Goal: Task Accomplishment & Management: Complete application form

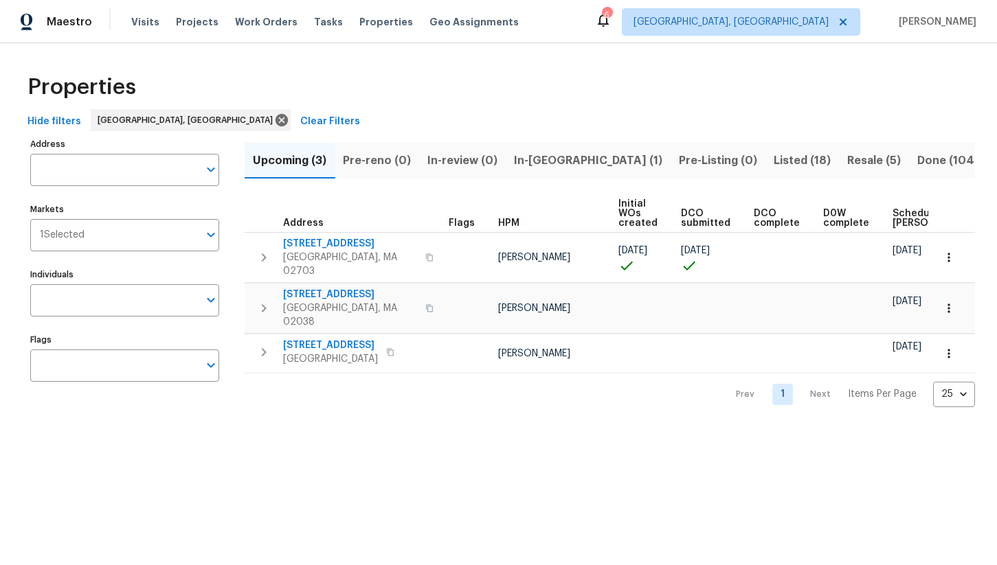
click at [774, 157] on span "Listed (18)" at bounding box center [802, 160] width 57 height 19
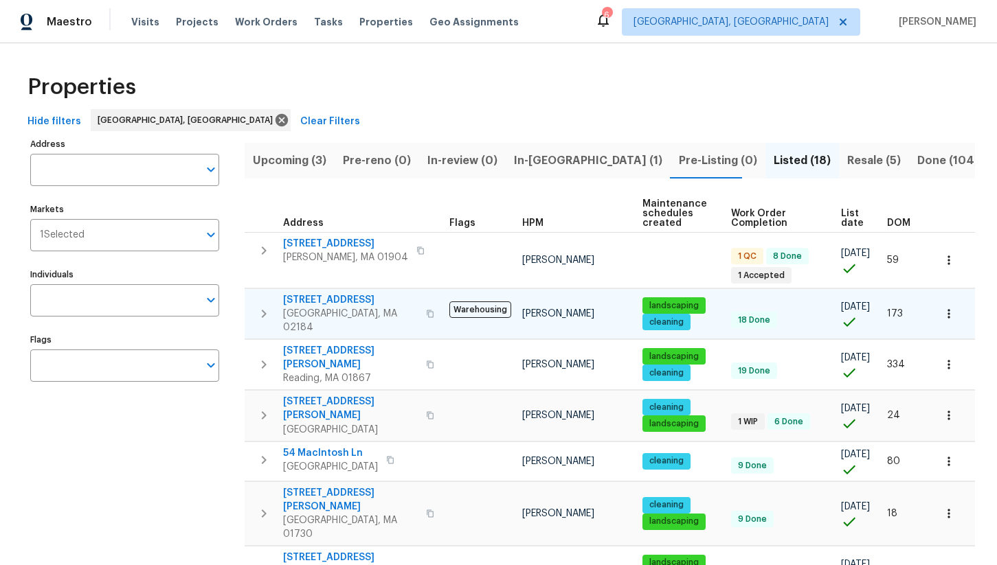
click at [321, 299] on span "9 Hillside Ave" at bounding box center [350, 300] width 135 height 14
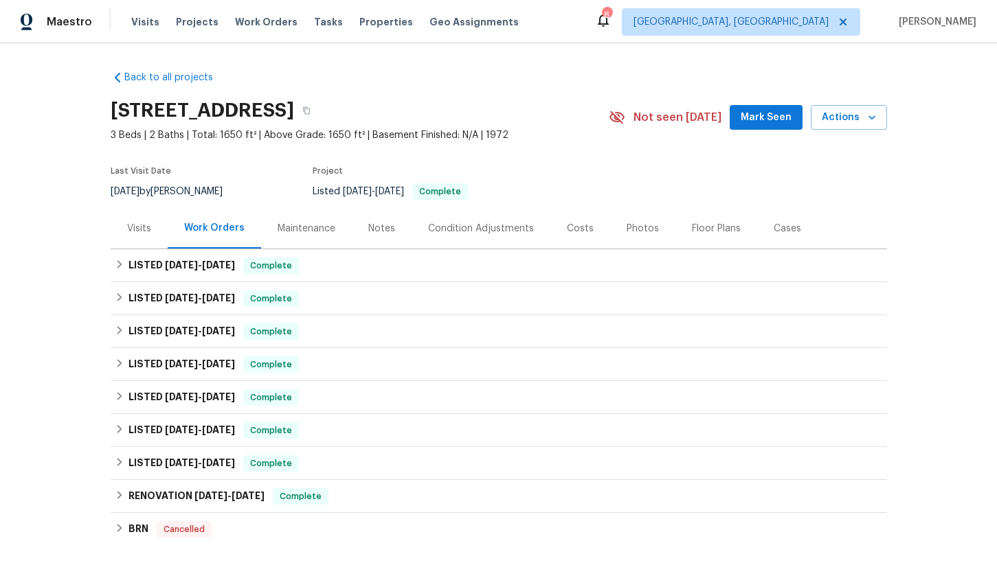
scroll to position [191, 0]
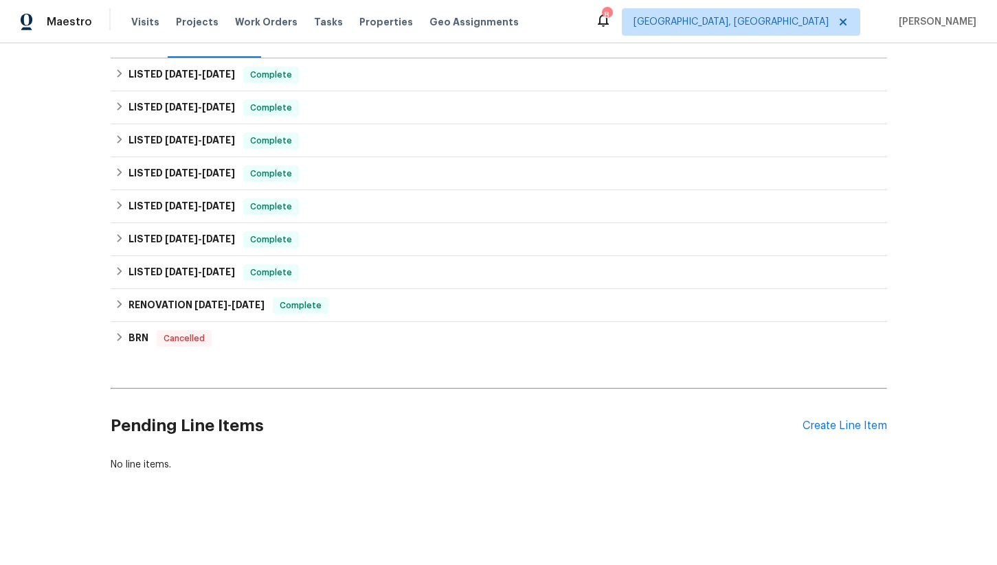
click at [811, 416] on div "Pending Line Items Create Line Item" at bounding box center [499, 426] width 776 height 64
click at [811, 427] on div "Create Line Item" at bounding box center [844, 426] width 85 height 13
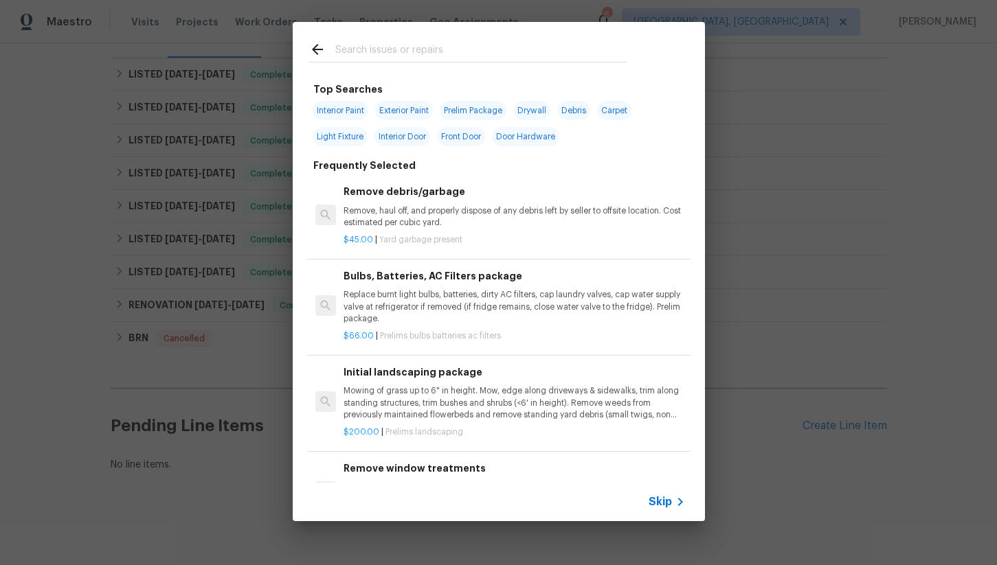
click at [350, 47] on input "text" at bounding box center [480, 51] width 291 height 21
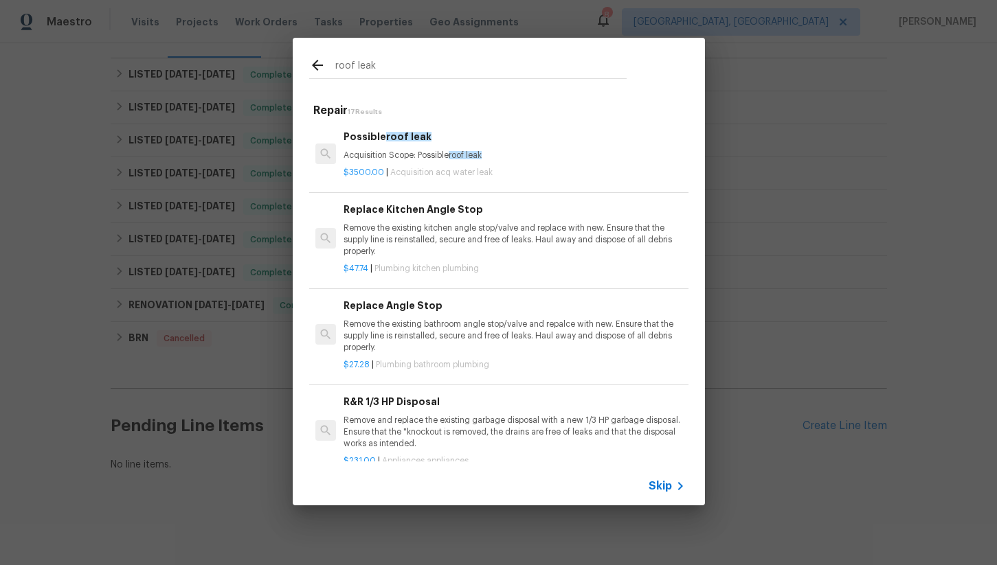
type input "roof leak"
click at [401, 147] on div "Possible roof leak Acquisition Scope: Possible roof leak" at bounding box center [514, 145] width 341 height 33
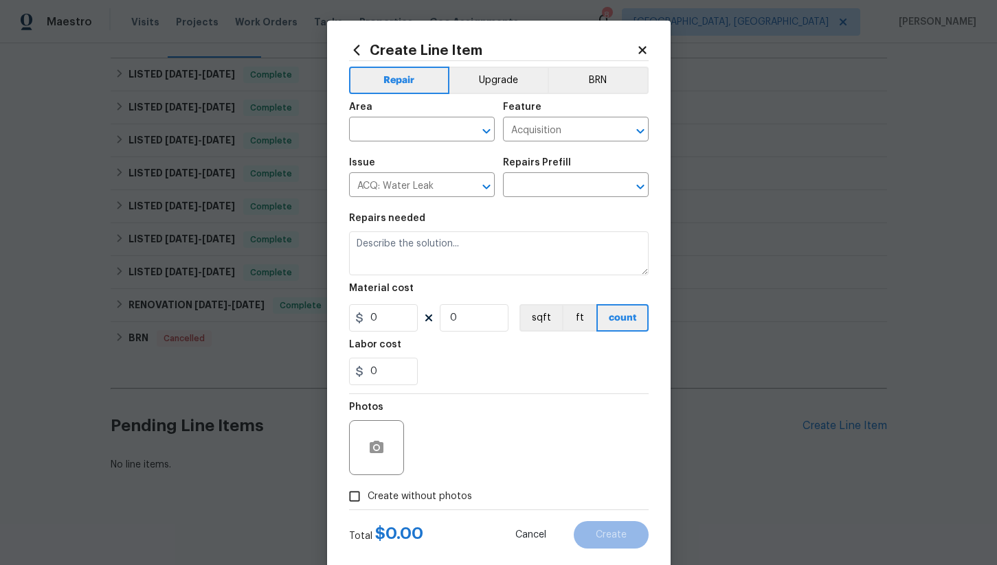
type input "Possible roof leak $3,500.00"
type textarea "Acquisition Scope: Possible roof leak"
type input "3500"
type input "1"
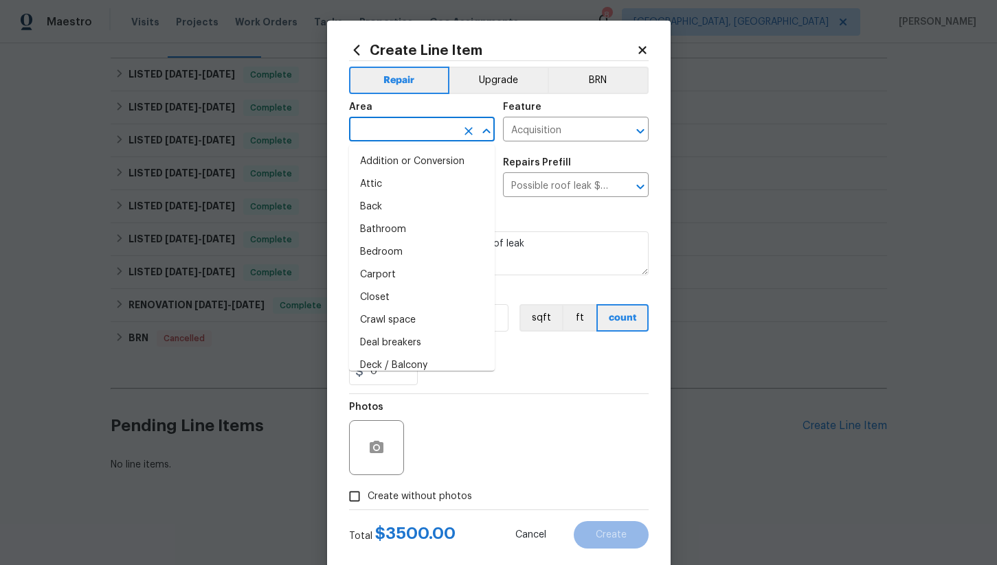
click at [406, 128] on input "text" at bounding box center [402, 130] width 107 height 21
type input "n"
type input "e"
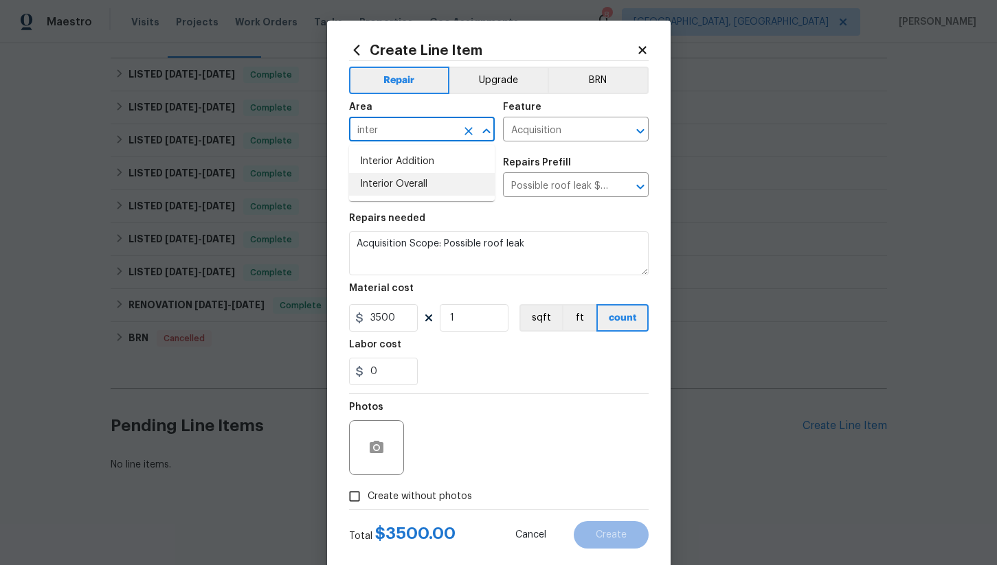
click at [411, 183] on li "Interior Overall" at bounding box center [422, 184] width 146 height 23
type input "Interior Overall"
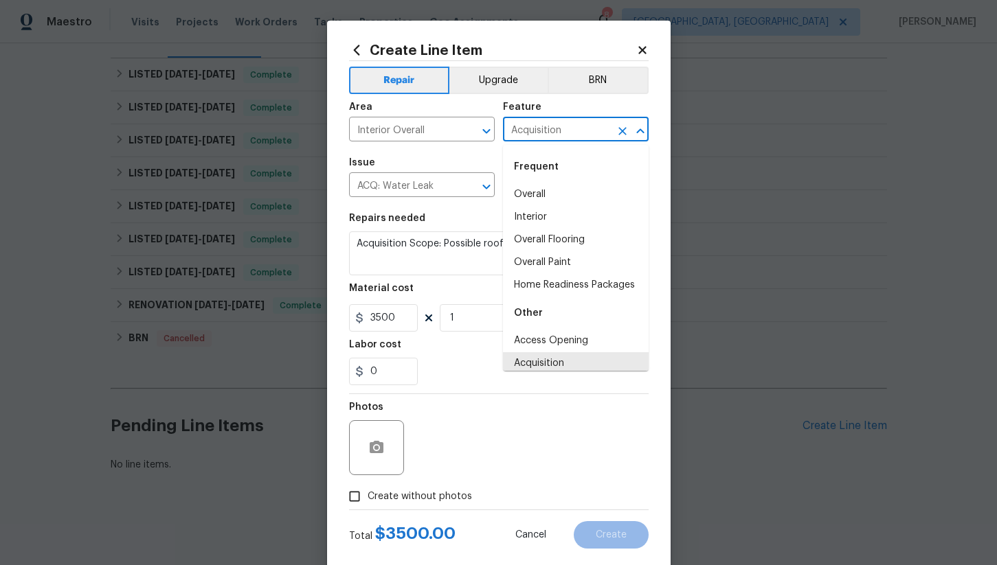
click at [532, 130] on input "Acquisition" at bounding box center [556, 130] width 107 height 21
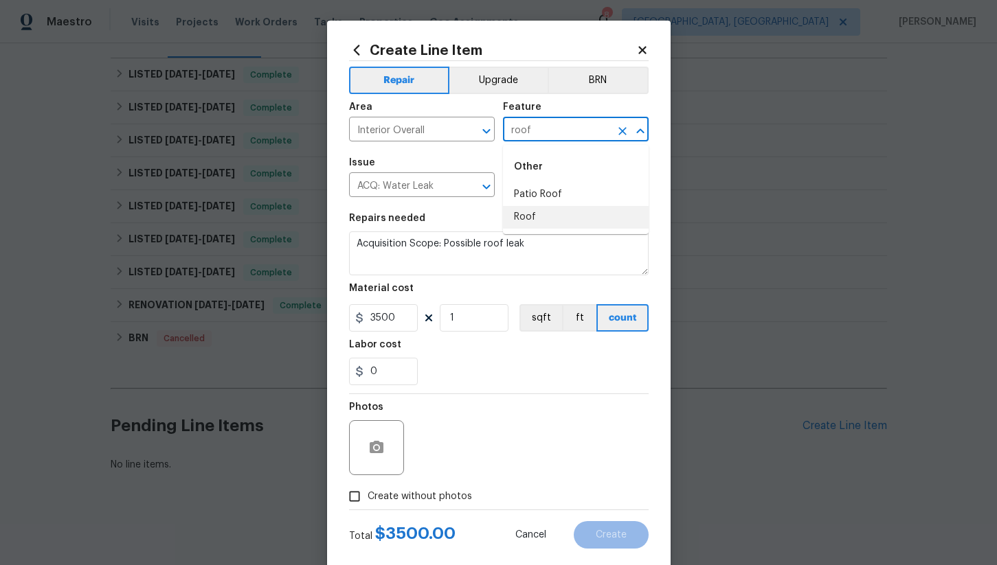
click at [547, 218] on li "Roof" at bounding box center [576, 217] width 146 height 23
type input "Roof"
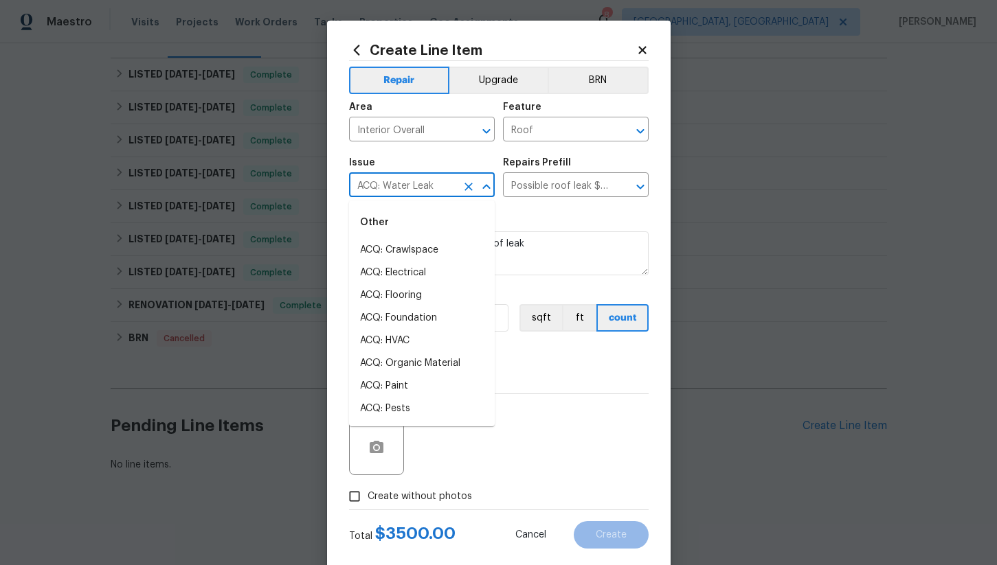
click at [397, 187] on input "ACQ: Water Leak" at bounding box center [402, 186] width 107 height 21
click at [399, 294] on li "Roof Repair" at bounding box center [422, 295] width 146 height 23
type input "Roof Repair"
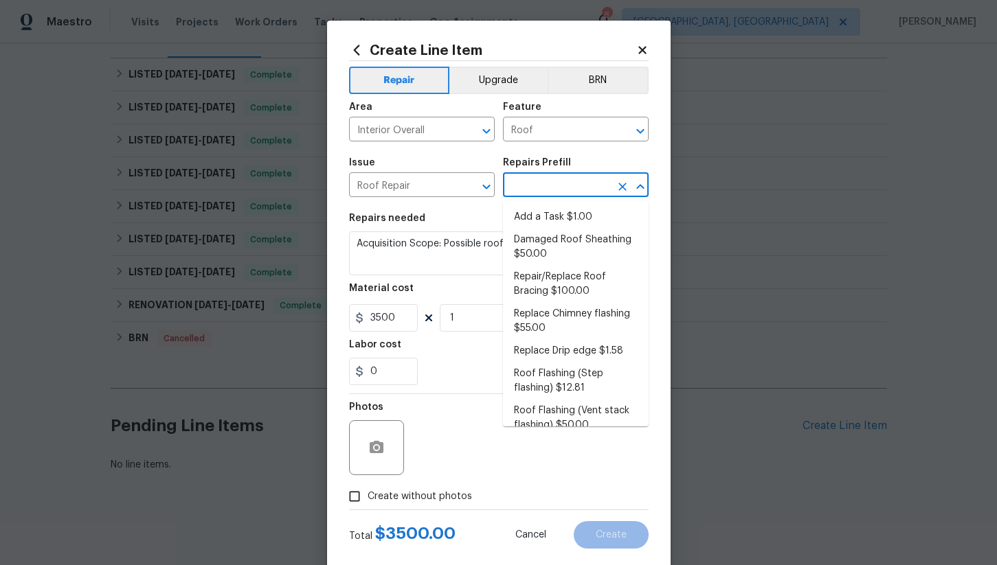
click at [548, 193] on input "text" at bounding box center [556, 186] width 107 height 21
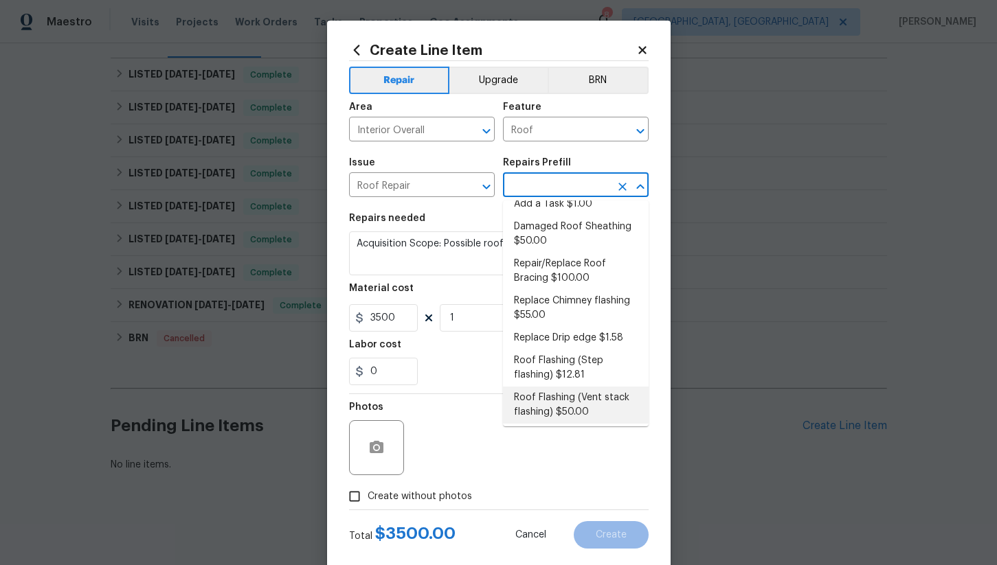
scroll to position [0, 0]
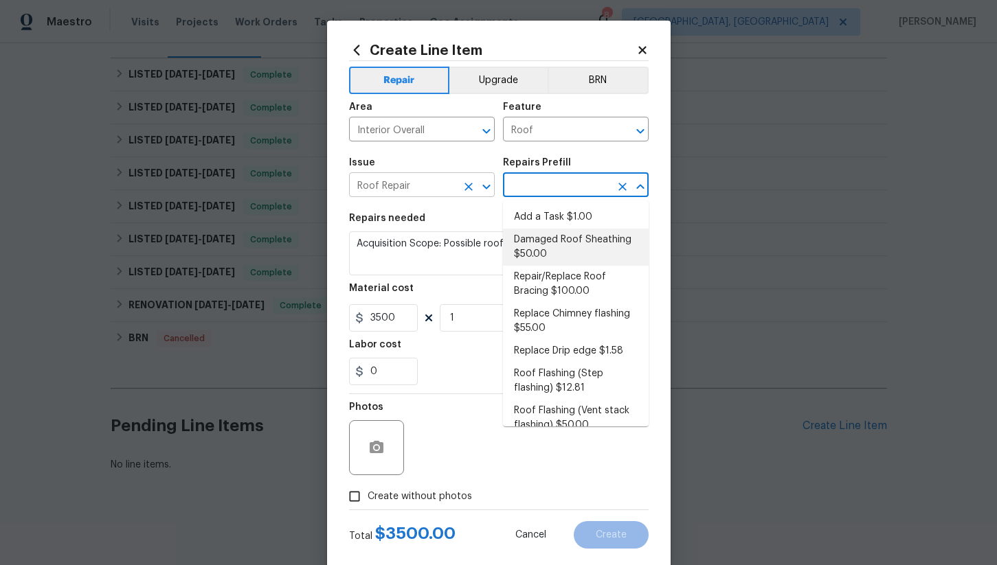
click at [414, 188] on input "Roof Repair" at bounding box center [402, 186] width 107 height 21
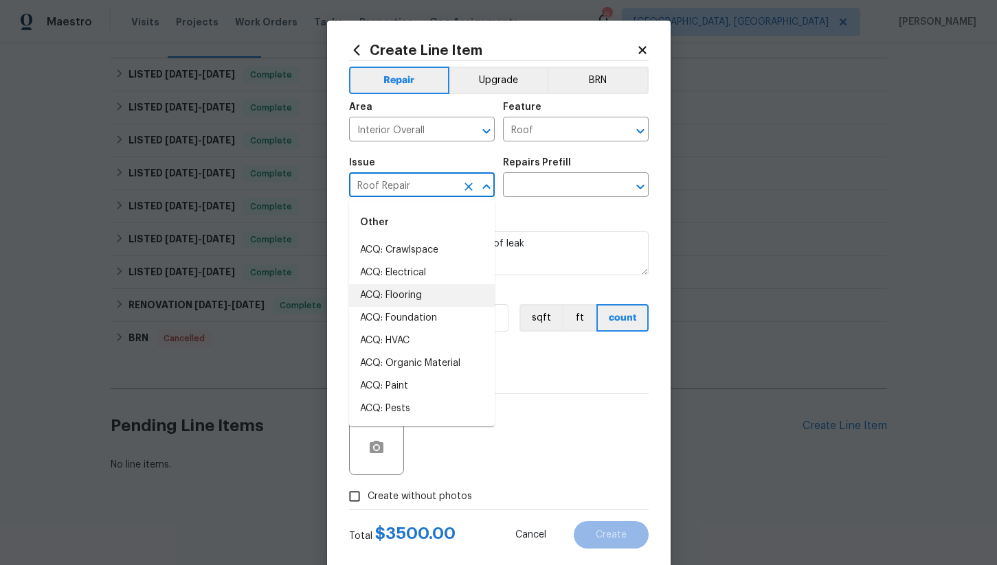
click at [414, 188] on input "Roof Repair" at bounding box center [402, 186] width 107 height 21
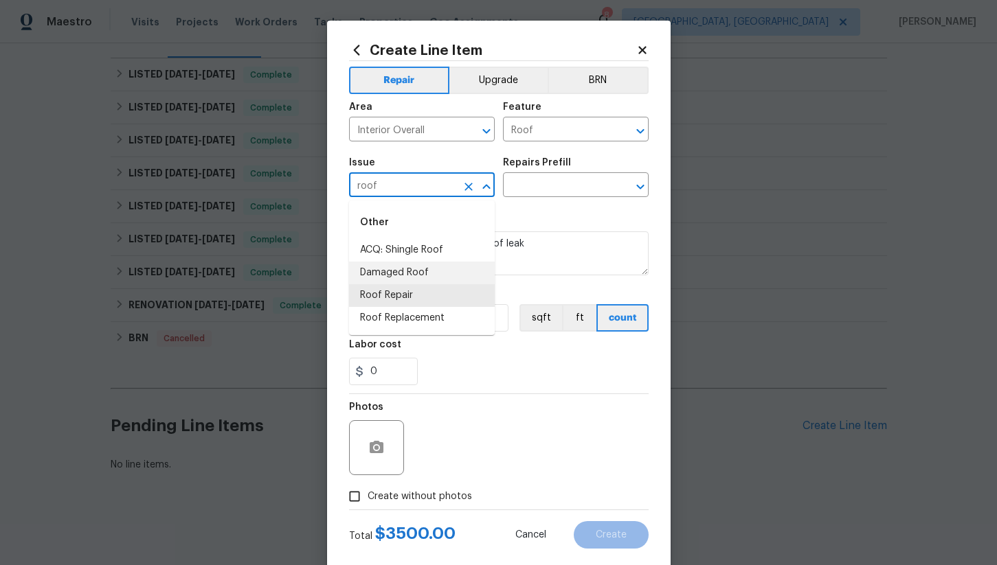
click at [414, 269] on li "Damaged Roof" at bounding box center [422, 273] width 146 height 23
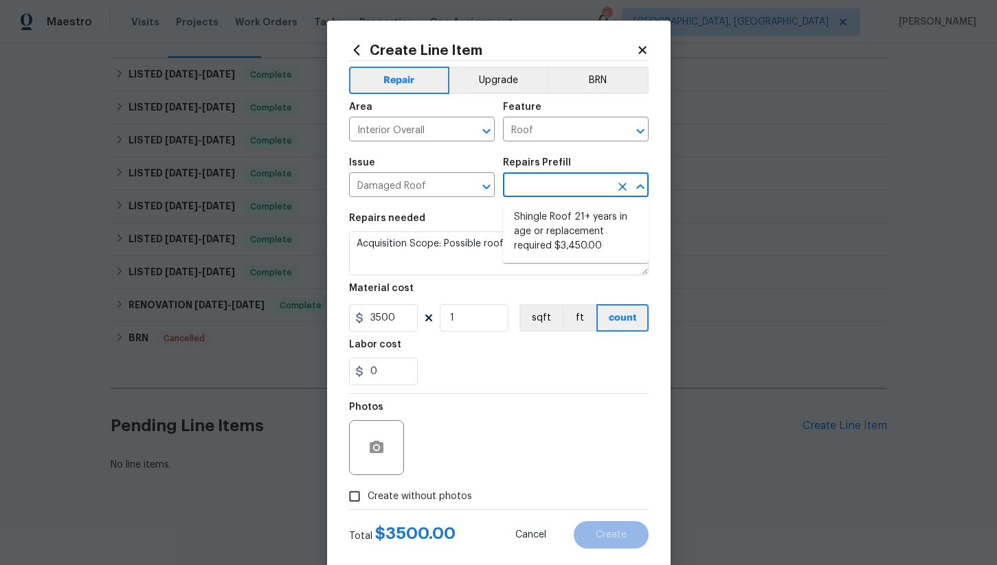
click at [535, 190] on input "text" at bounding box center [556, 186] width 107 height 21
click at [420, 188] on input "Damaged Roof" at bounding box center [402, 186] width 107 height 21
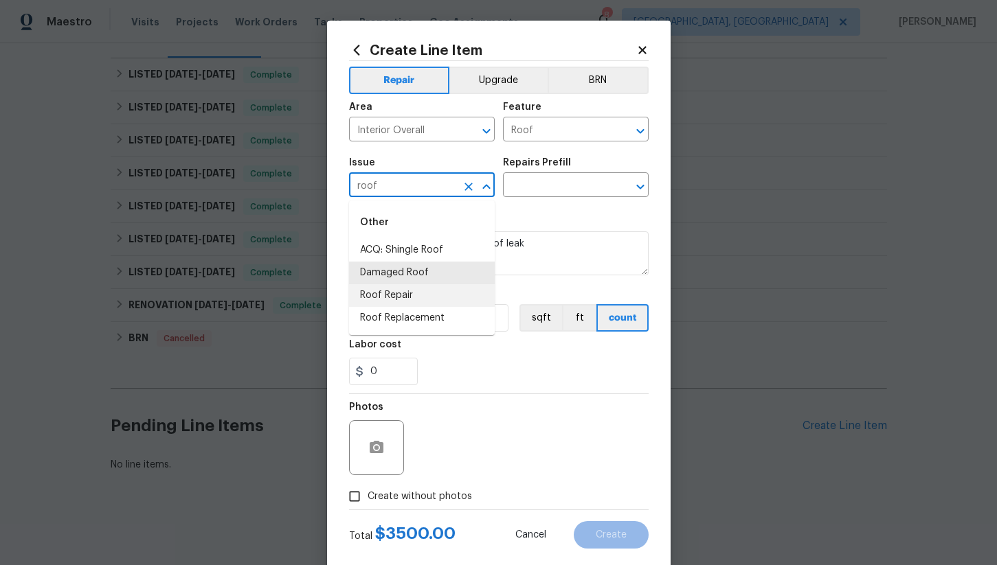
click at [405, 303] on li "Roof Repair" at bounding box center [422, 295] width 146 height 23
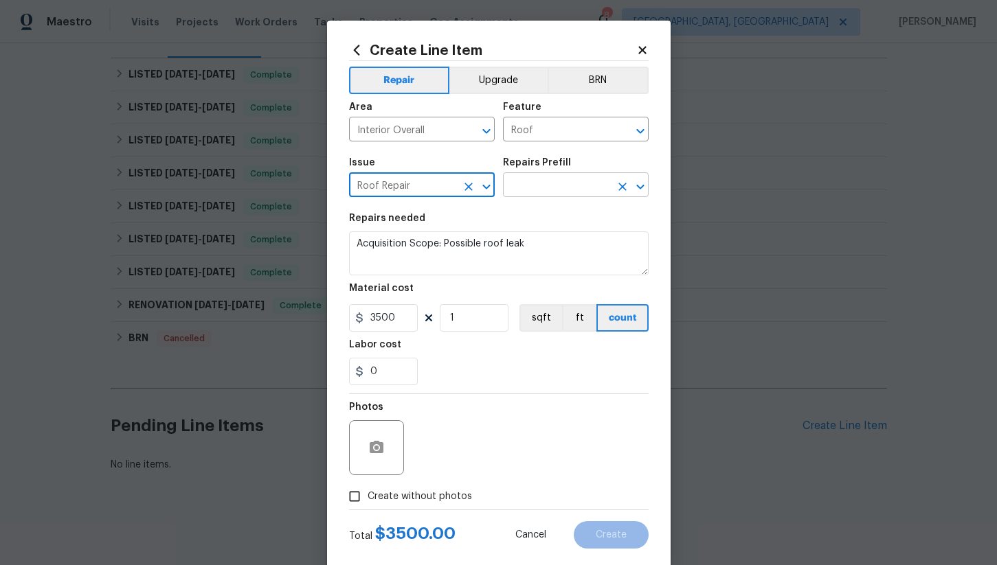
type input "Roof Repair"
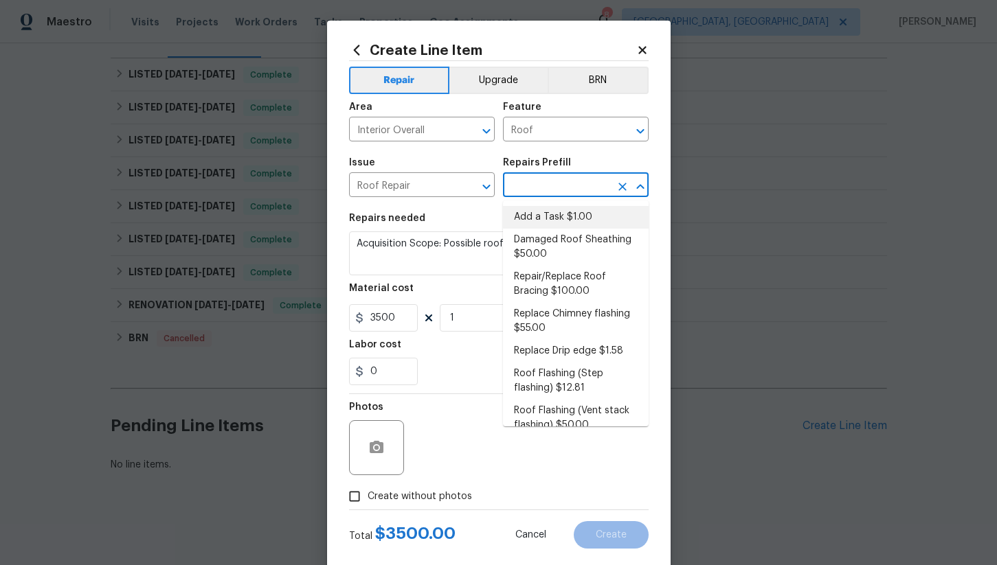
click at [554, 181] on input "text" at bounding box center [556, 186] width 107 height 21
drag, startPoint x: 553, startPoint y: 223, endPoint x: 559, endPoint y: 213, distance: 11.7
click at [553, 223] on li "Add a Task $1.00" at bounding box center [576, 217] width 146 height 23
type input "Eaves and Trim"
type input "Add a Task $1.00"
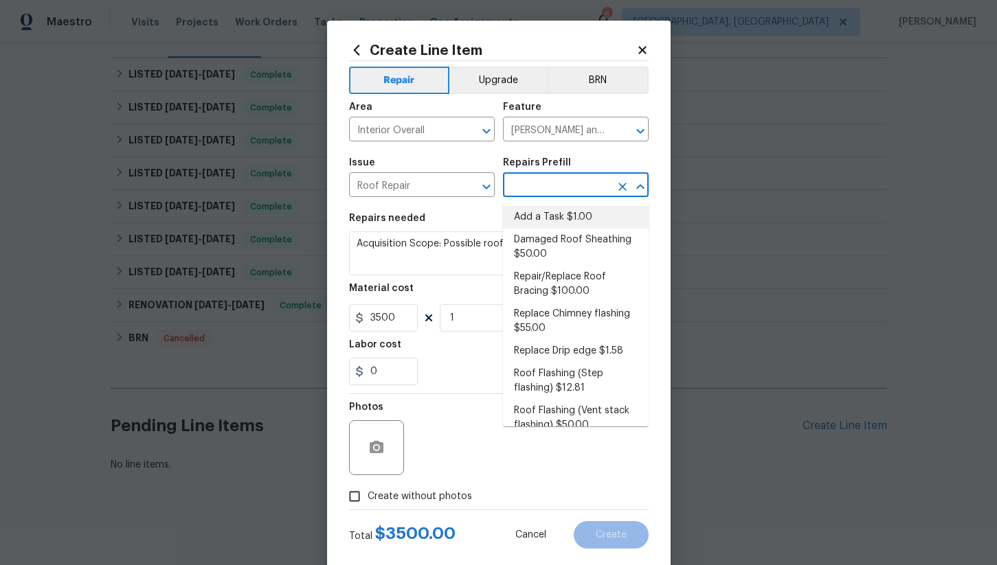
type textarea "HPM to detail"
type input "1"
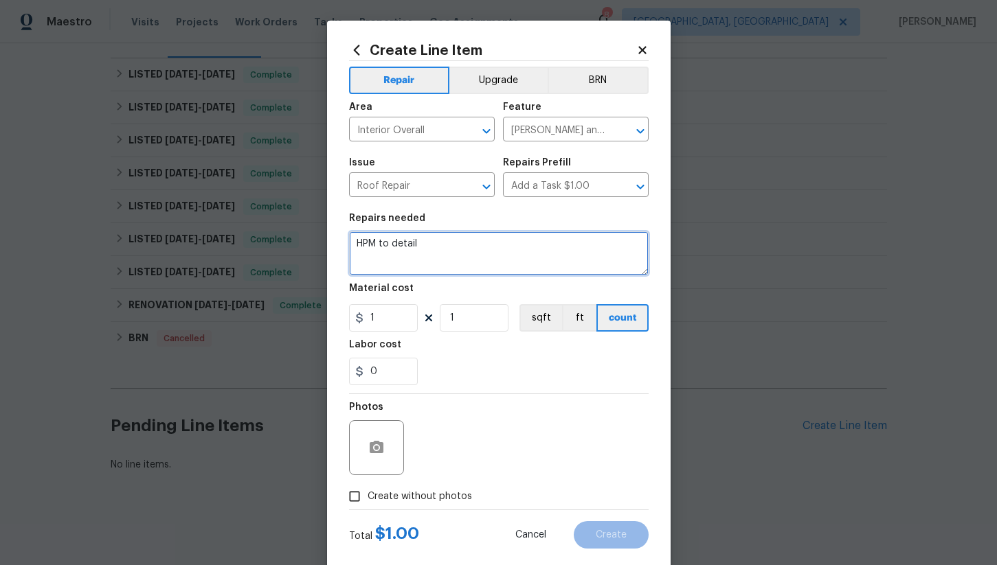
click at [505, 247] on textarea "HPM to detail" at bounding box center [499, 254] width 300 height 44
type textarea "E"
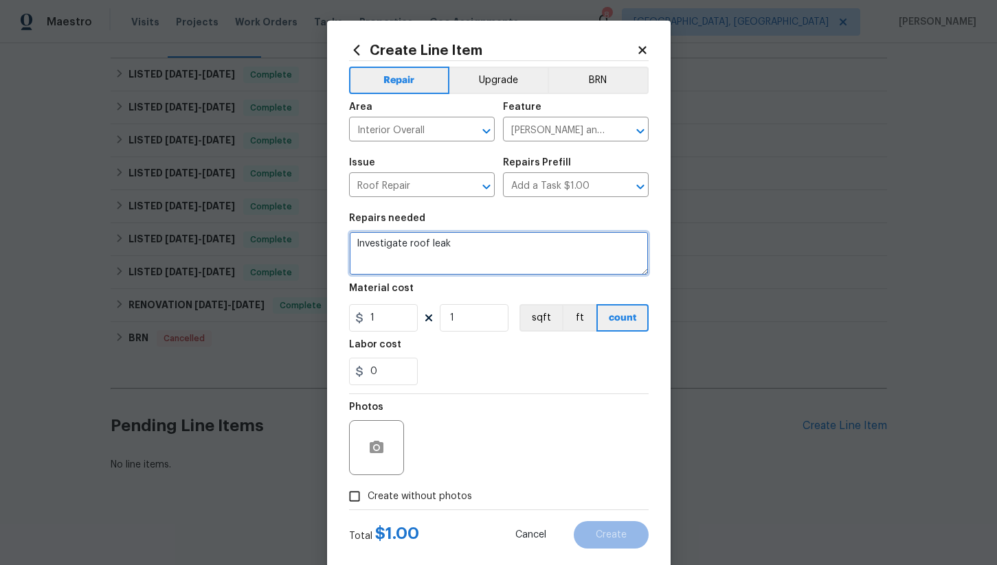
type textarea "Investigate roof leak"
click at [350, 495] on input "Create without photos" at bounding box center [354, 497] width 26 height 26
checkbox input "true"
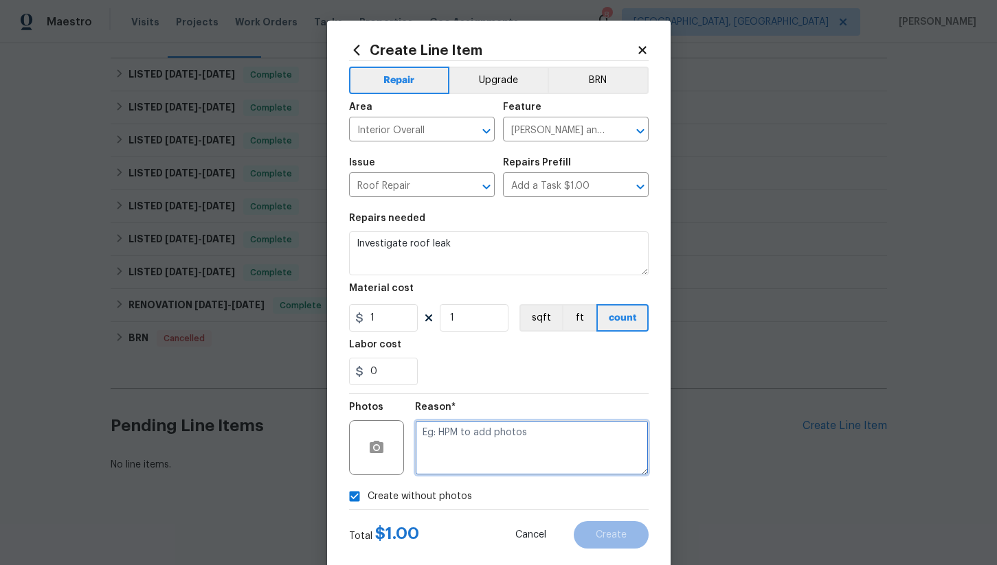
click at [447, 458] on textarea at bounding box center [532, 447] width 234 height 55
type textarea "na"
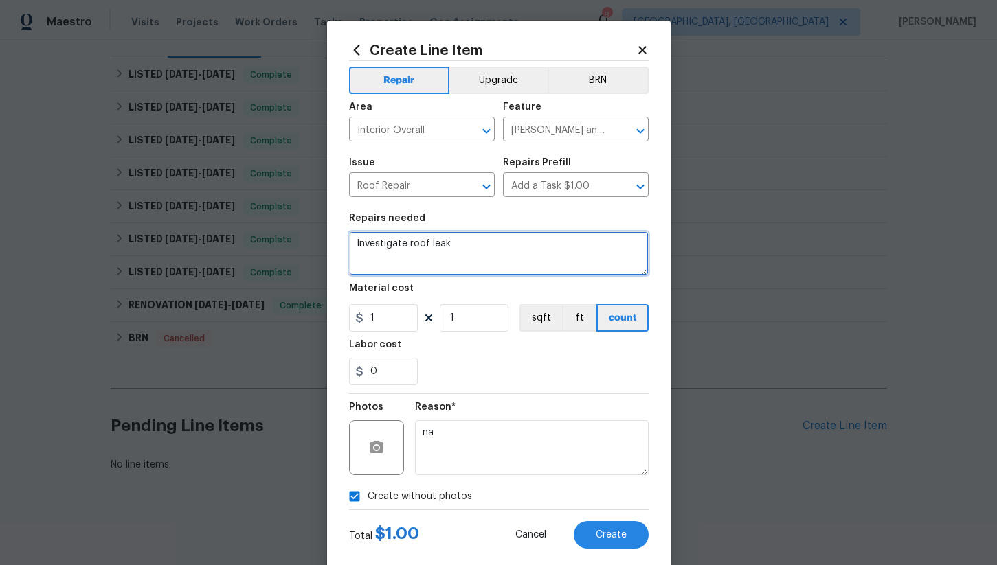
click at [468, 251] on textarea "Investigate roof leak" at bounding box center [499, 254] width 300 height 44
type textarea "Investigate roof leak, mitigate and repaint interior ceiling so water stairs ar…"
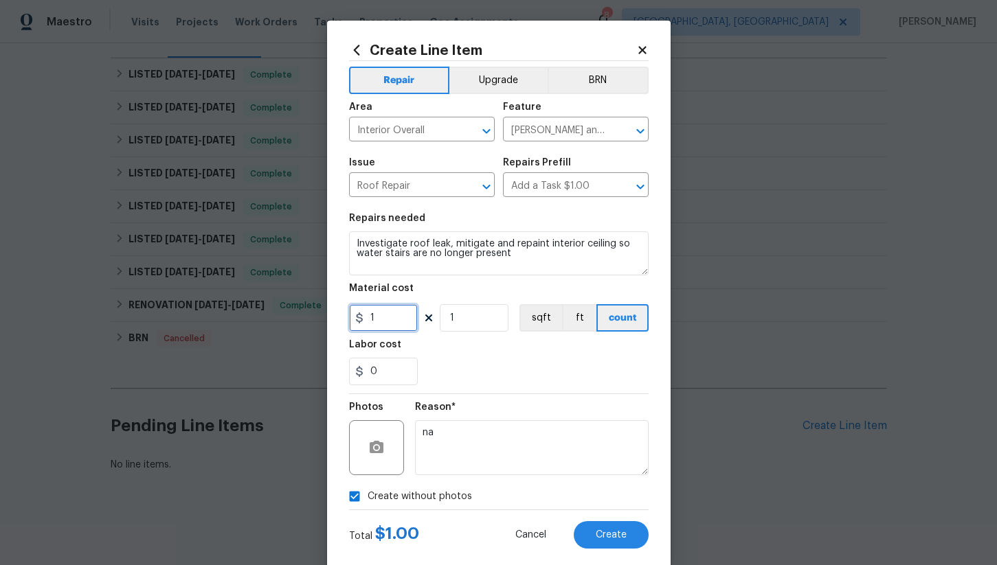
click at [403, 323] on input "1" at bounding box center [383, 317] width 69 height 27
type input "500"
click at [473, 368] on div "0" at bounding box center [499, 371] width 300 height 27
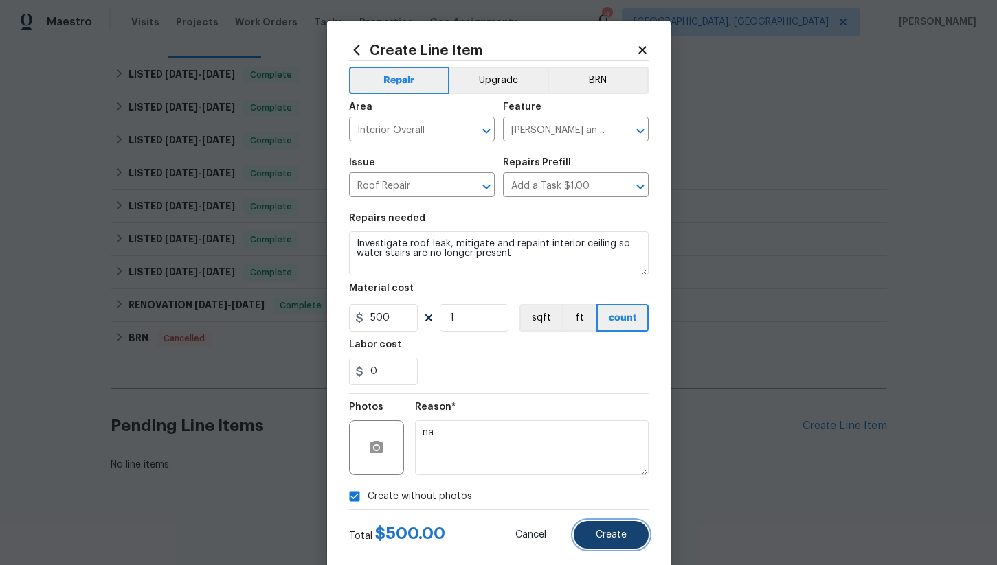
click at [593, 525] on button "Create" at bounding box center [611, 534] width 75 height 27
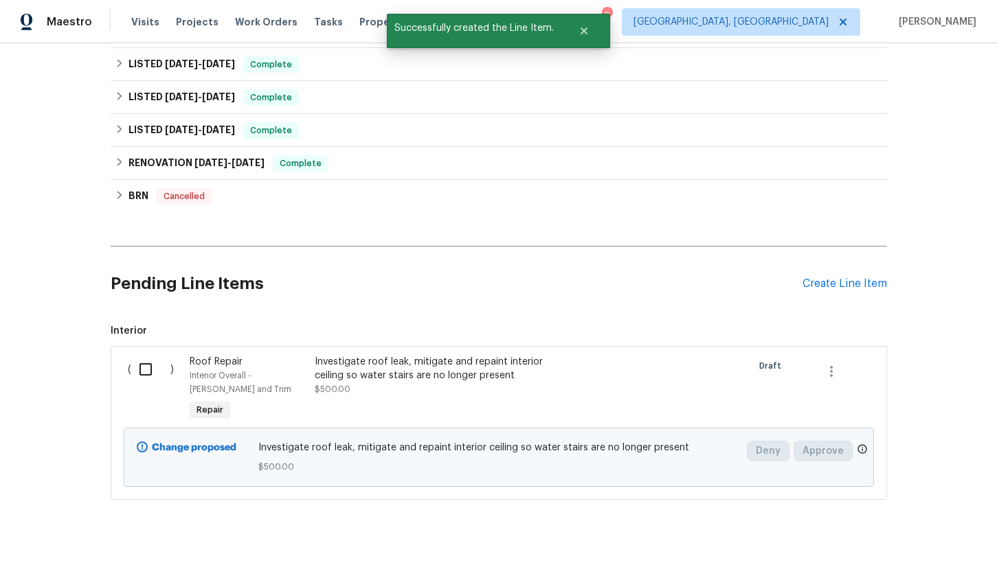
scroll to position [362, 0]
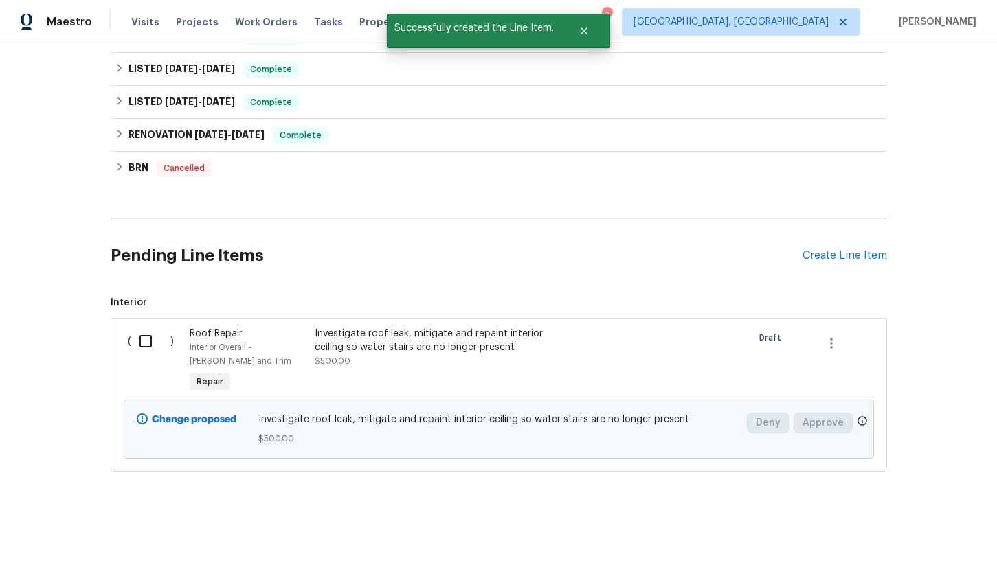
click at [146, 346] on input "checkbox" at bounding box center [150, 341] width 39 height 29
checkbox input "true"
click at [888, 529] on span "Create Work Order" at bounding box center [918, 531] width 91 height 17
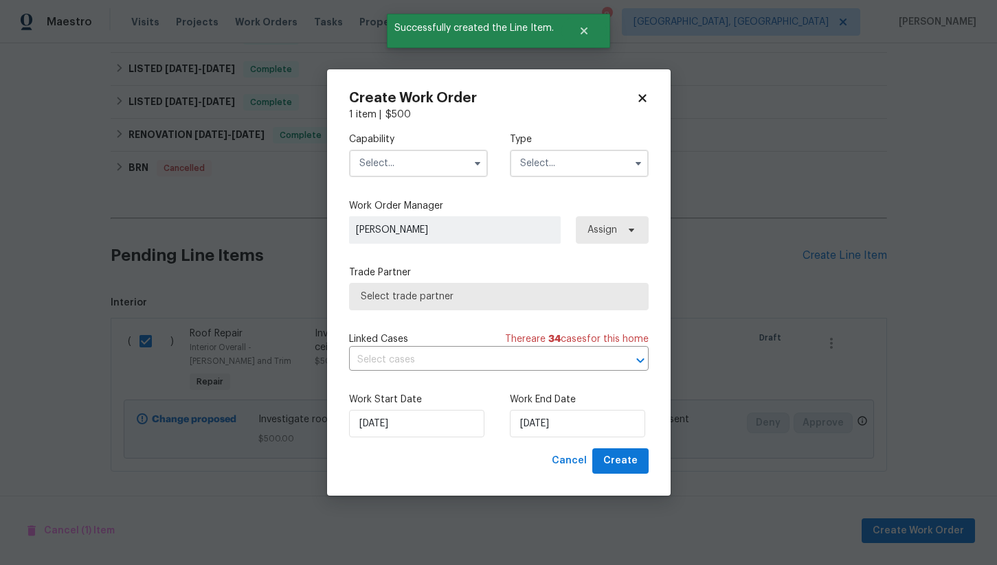
click at [424, 165] on input "text" at bounding box center [418, 163] width 139 height 27
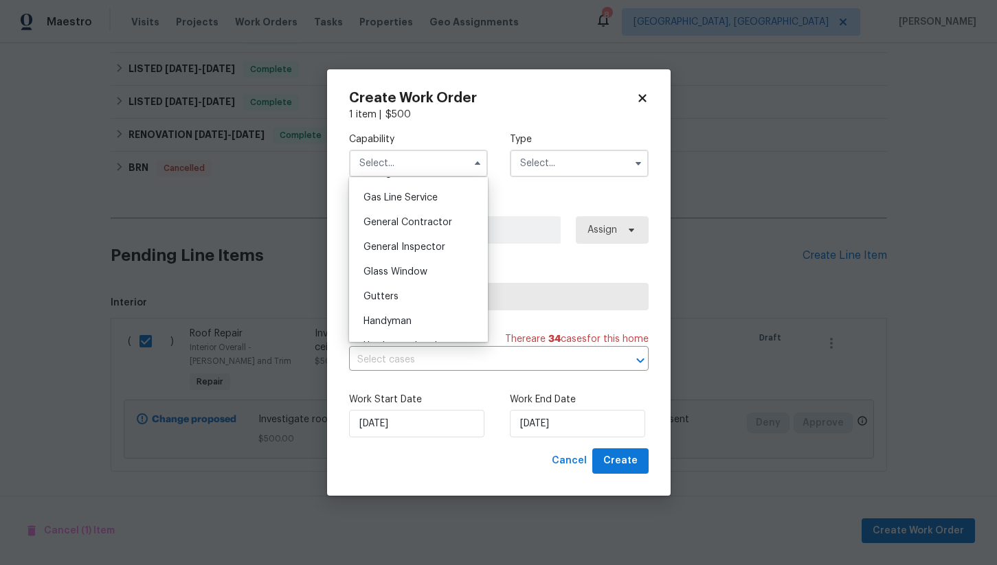
scroll to position [644, 0]
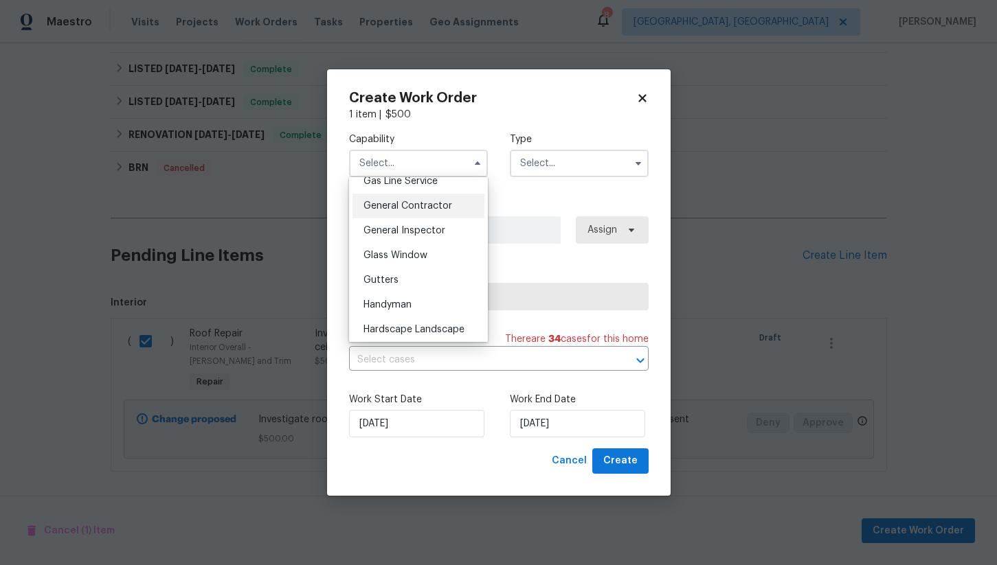
click at [433, 205] on span "General Contractor" at bounding box center [407, 206] width 89 height 10
type input "General Contractor"
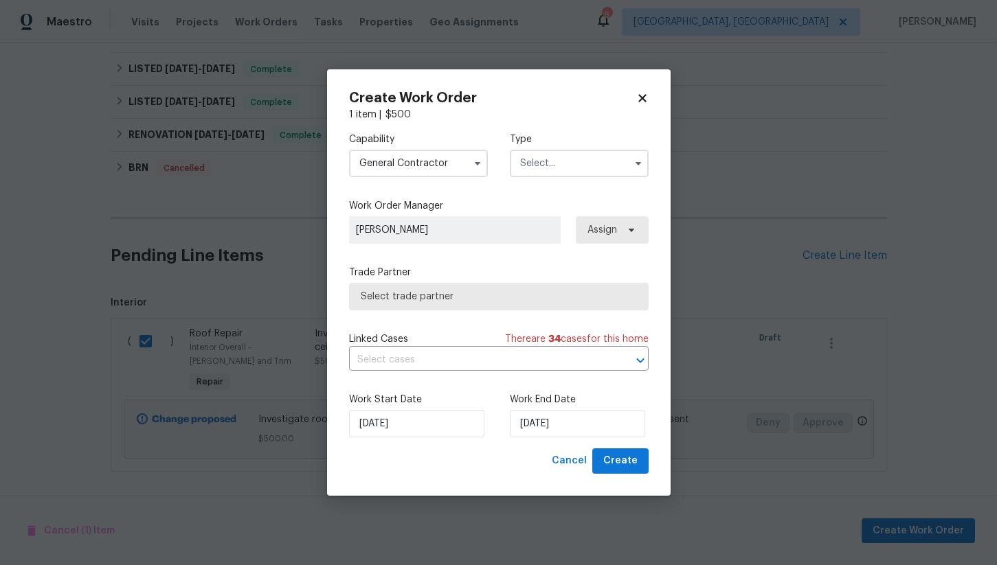
click at [532, 166] on input "text" at bounding box center [579, 163] width 139 height 27
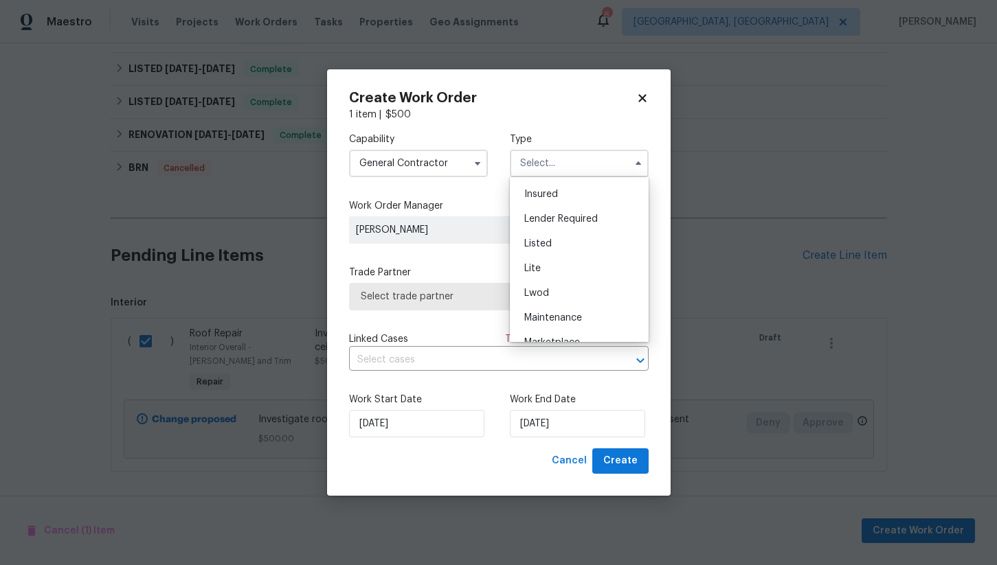
scroll to position [96, 0]
click at [552, 242] on div "Listed" at bounding box center [579, 245] width 132 height 25
type input "Listed"
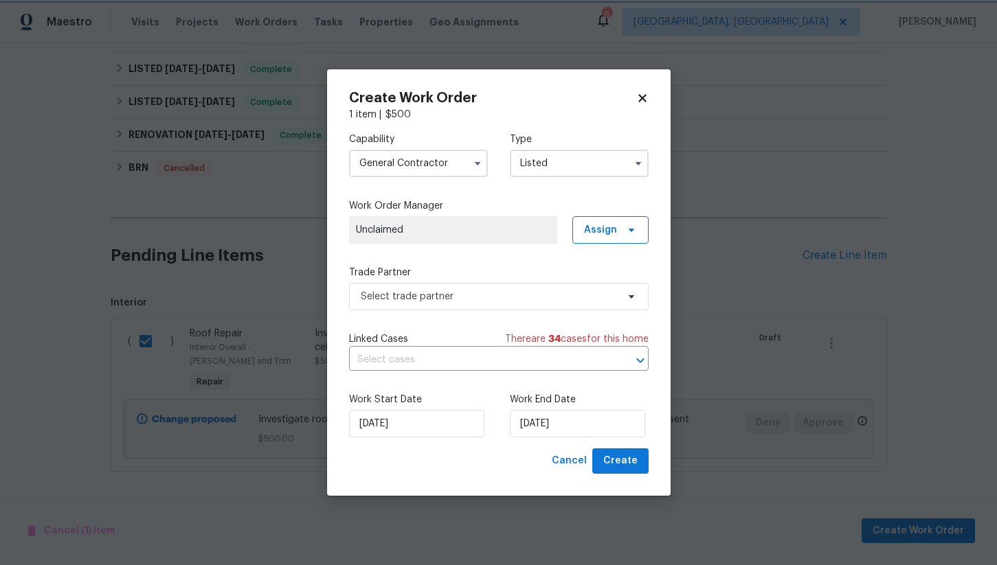
scroll to position [0, 0]
click at [450, 295] on span "Select trade partner" at bounding box center [489, 297] width 256 height 14
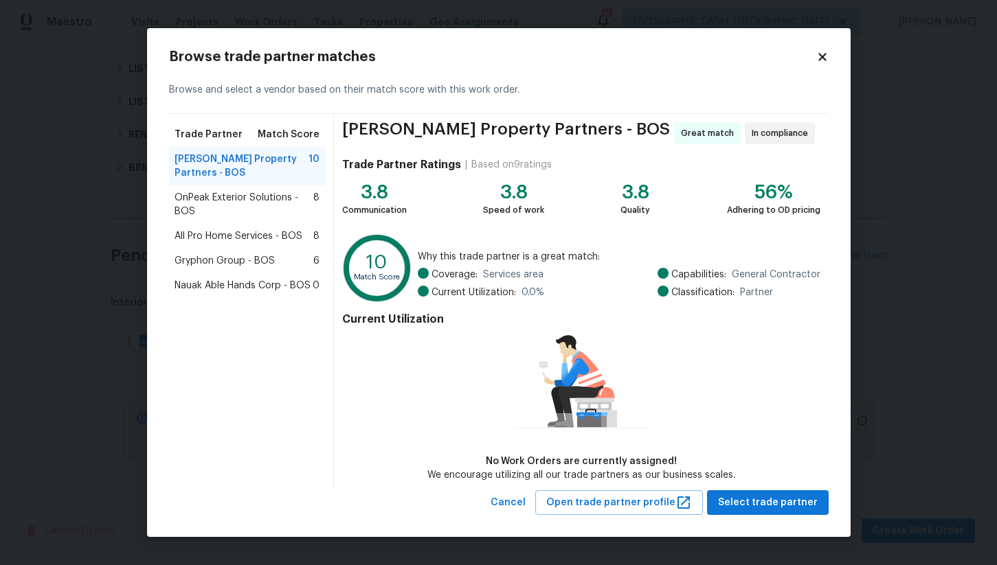
click at [245, 239] on span "All Pro Home Services - BOS" at bounding box center [239, 236] width 128 height 14
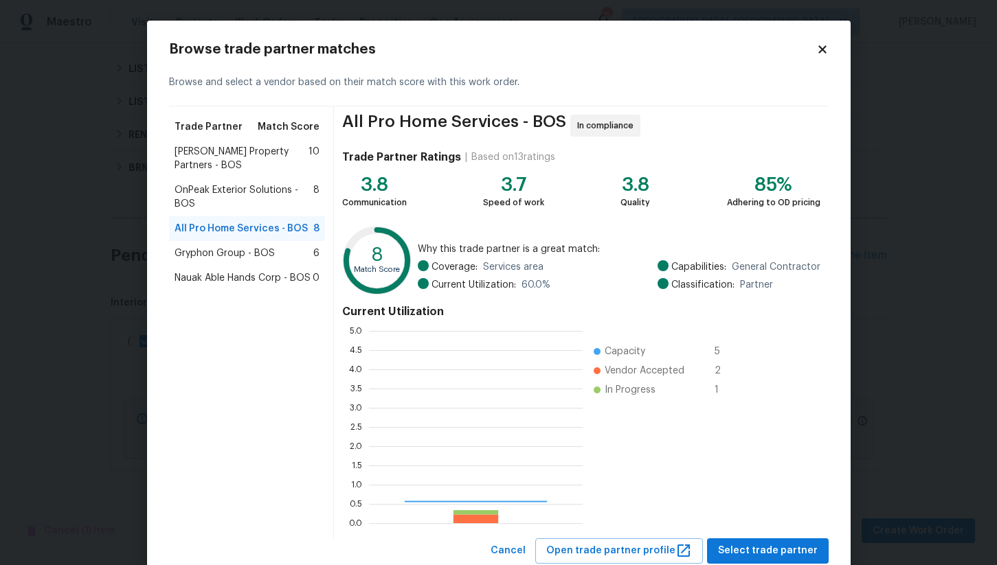
scroll to position [192, 214]
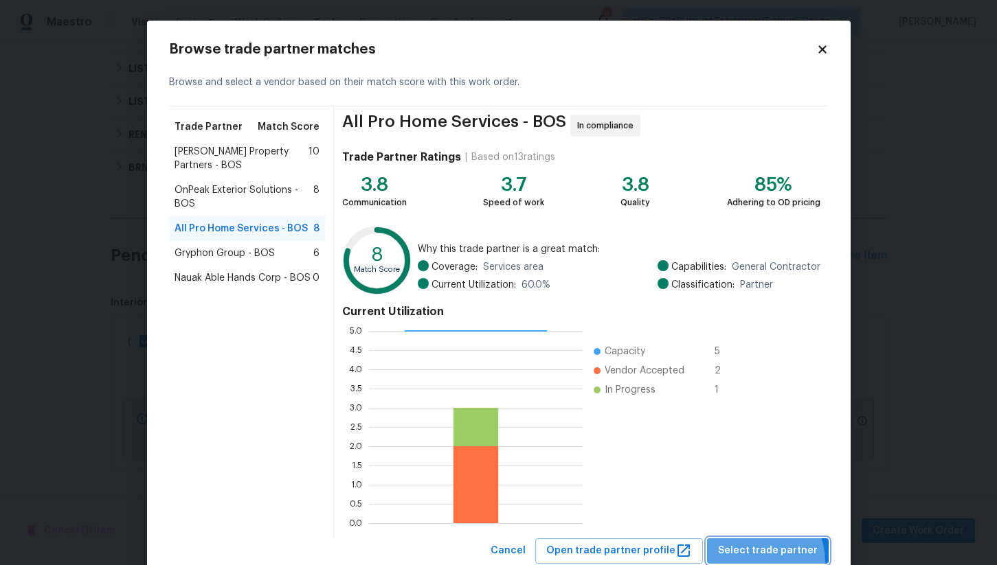
click at [754, 563] on button "Select trade partner" at bounding box center [768, 551] width 122 height 25
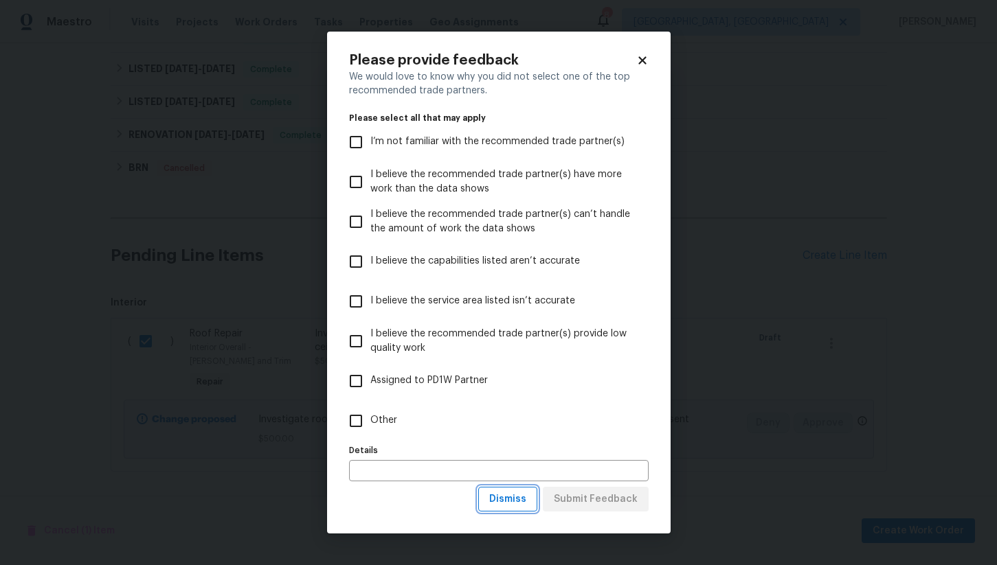
click at [503, 499] on span "Dismiss" at bounding box center [507, 499] width 37 height 17
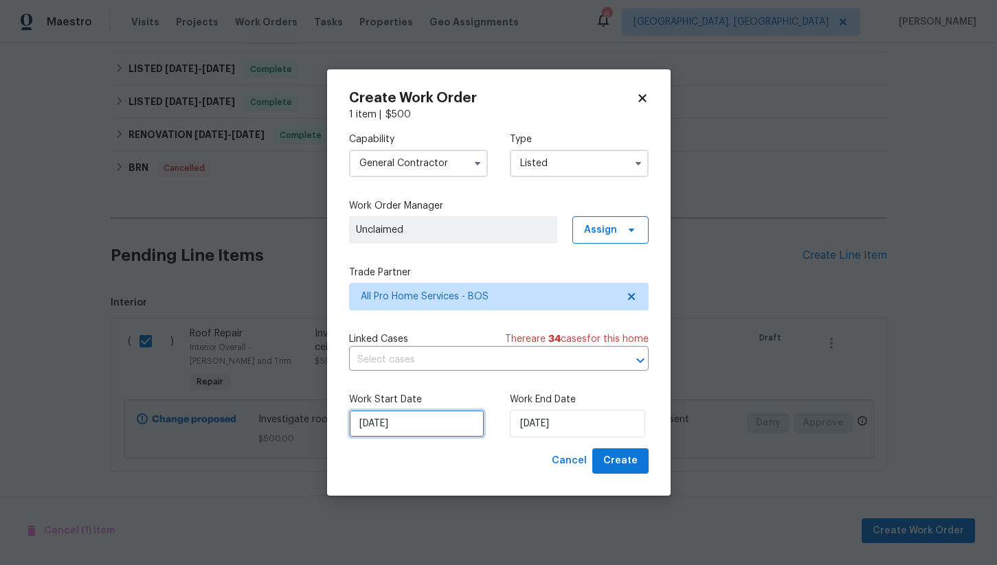
click at [416, 428] on input "8/11/2025" at bounding box center [416, 423] width 135 height 27
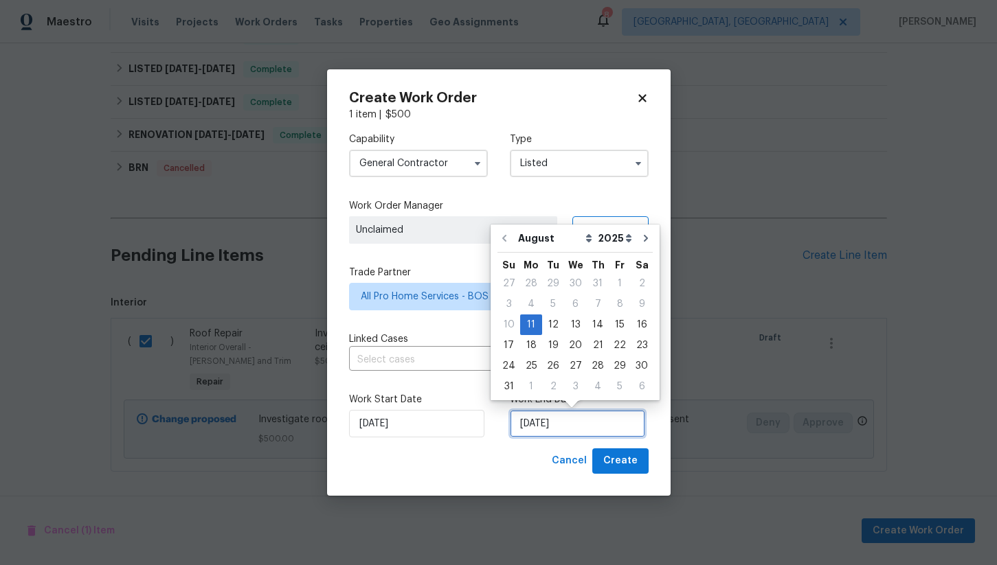
click at [538, 425] on input "8/11/2025" at bounding box center [577, 423] width 135 height 27
click at [571, 323] on div "13" at bounding box center [575, 324] width 23 height 19
type input "8/13/2025"
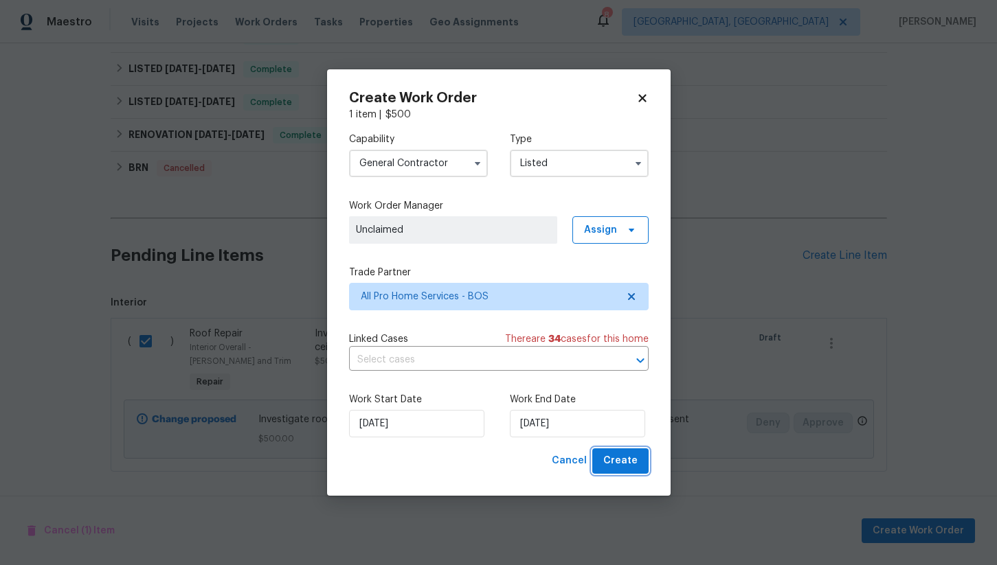
click at [618, 460] on span "Create" at bounding box center [620, 461] width 34 height 17
checkbox input "false"
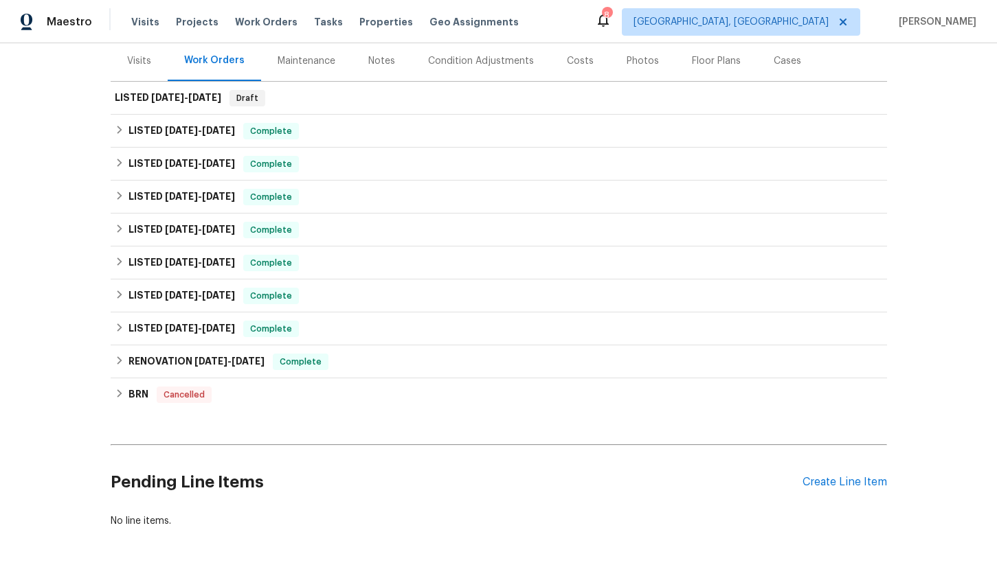
scroll to position [160, 0]
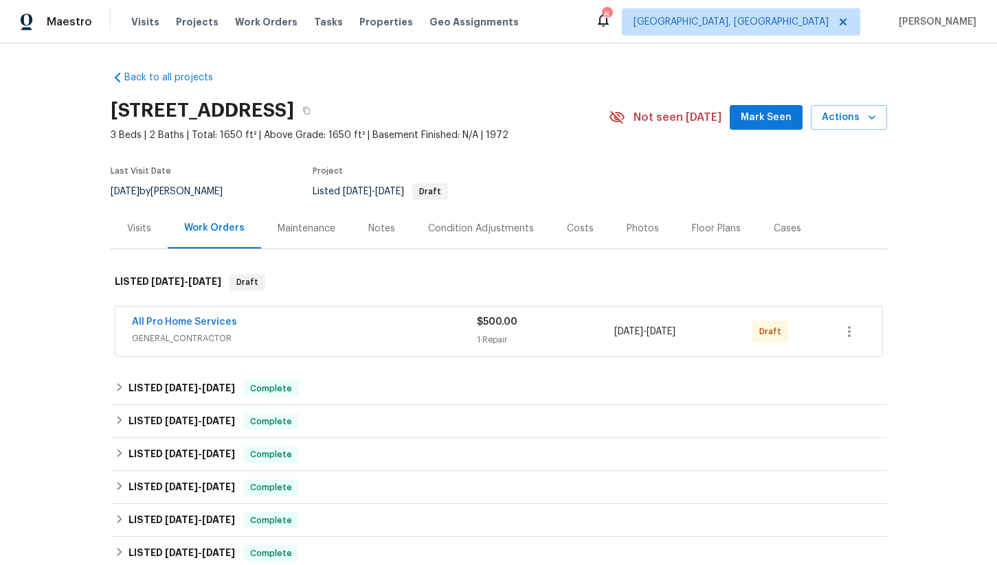
scroll to position [41, 0]
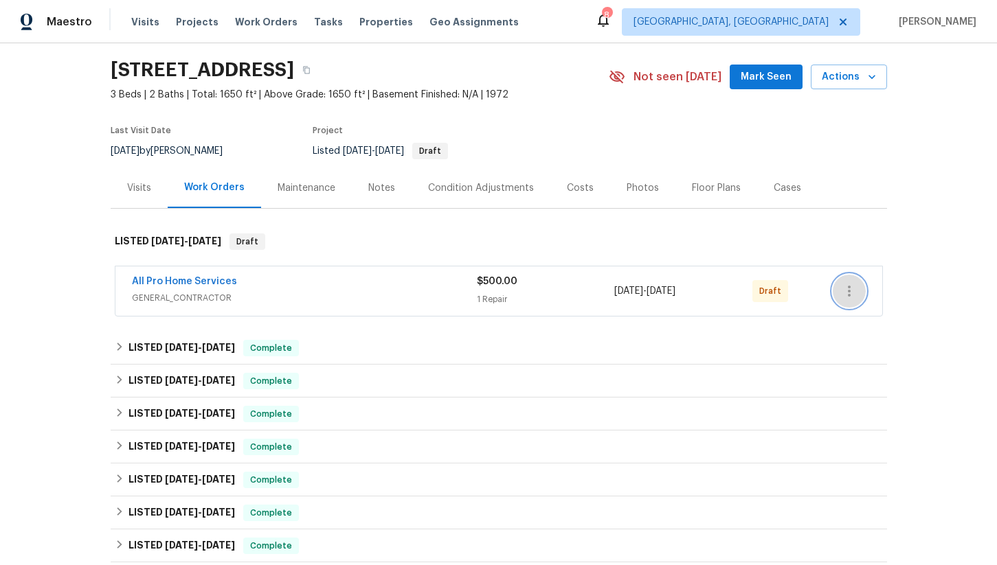
click at [847, 293] on icon "button" at bounding box center [849, 291] width 16 height 16
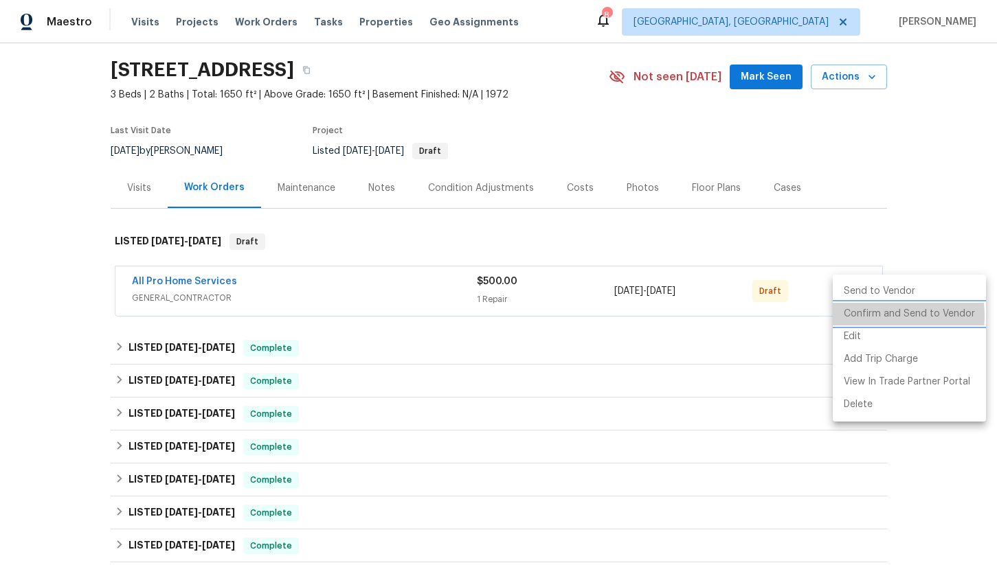
click at [875, 316] on li "Confirm and Send to Vendor" at bounding box center [909, 314] width 153 height 23
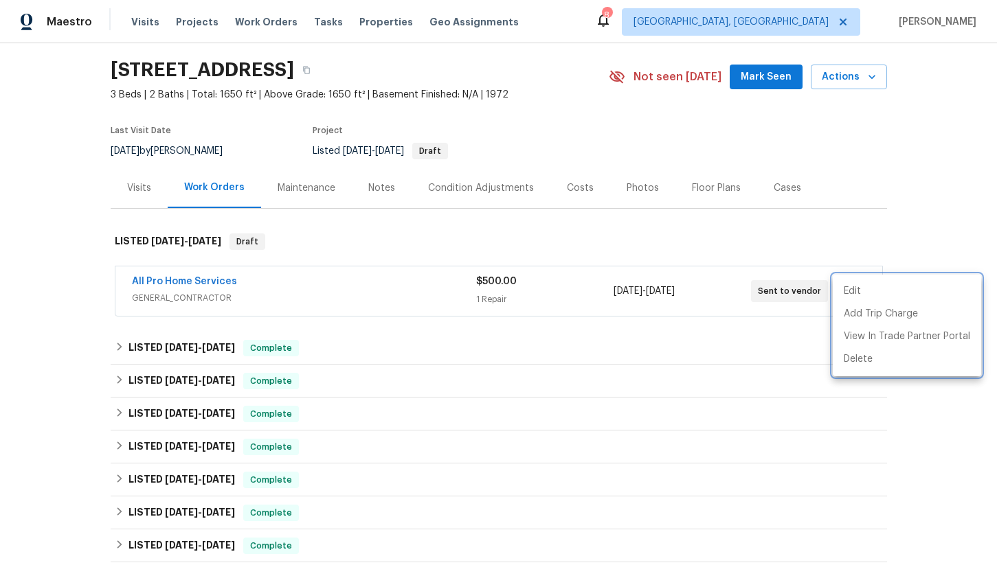
click at [785, 240] on div at bounding box center [498, 282] width 997 height 565
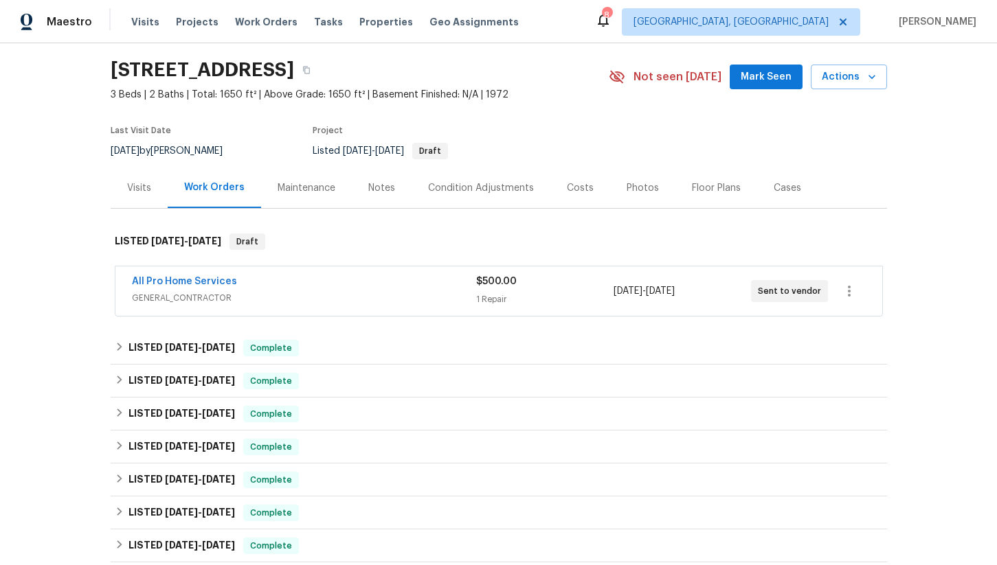
click at [83, 232] on div "Back to all projects 9 Hillside Ave, Braintree, MA 02184 3 Beds | 2 Baths | Tot…" at bounding box center [498, 304] width 997 height 522
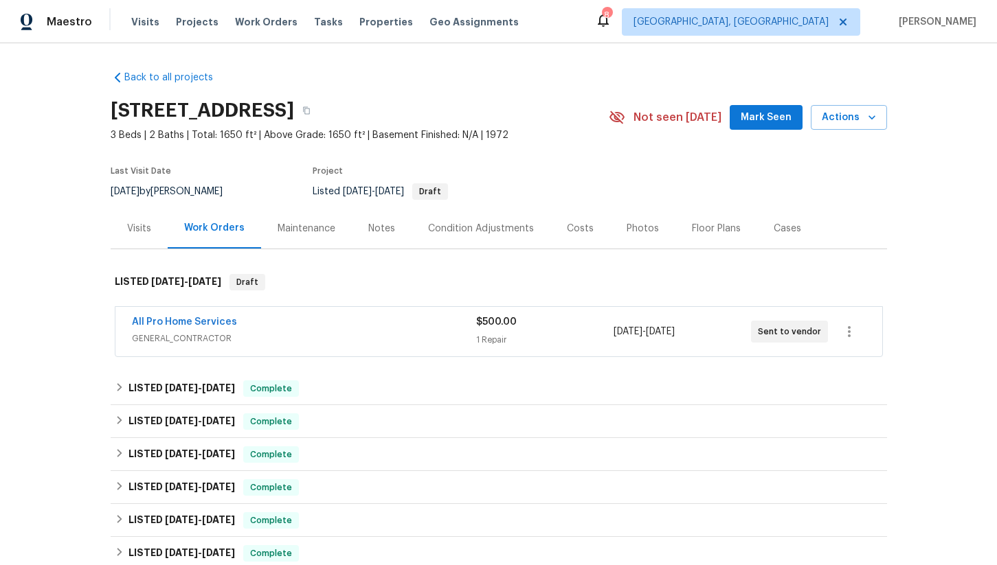
scroll to position [26, 0]
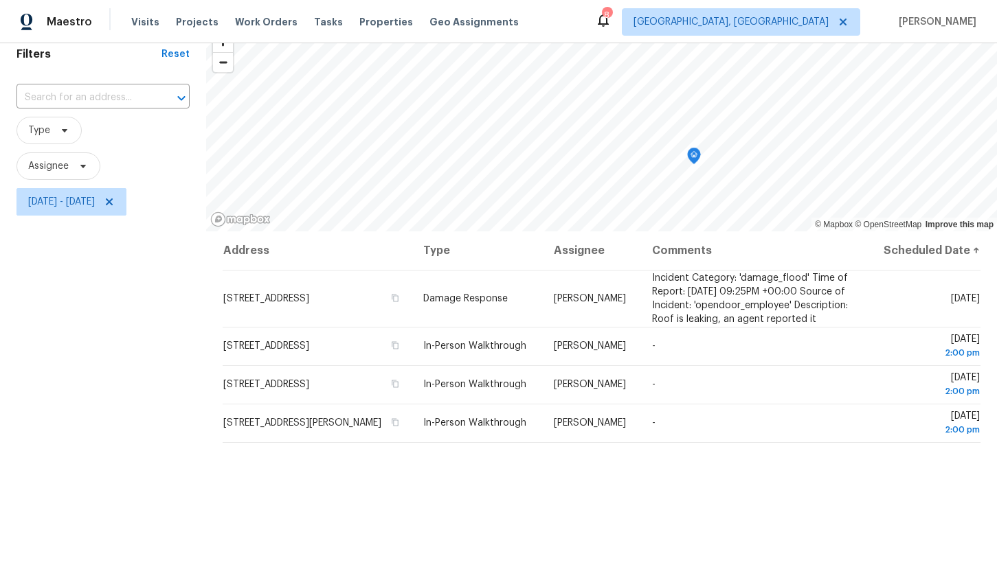
scroll to position [60, 0]
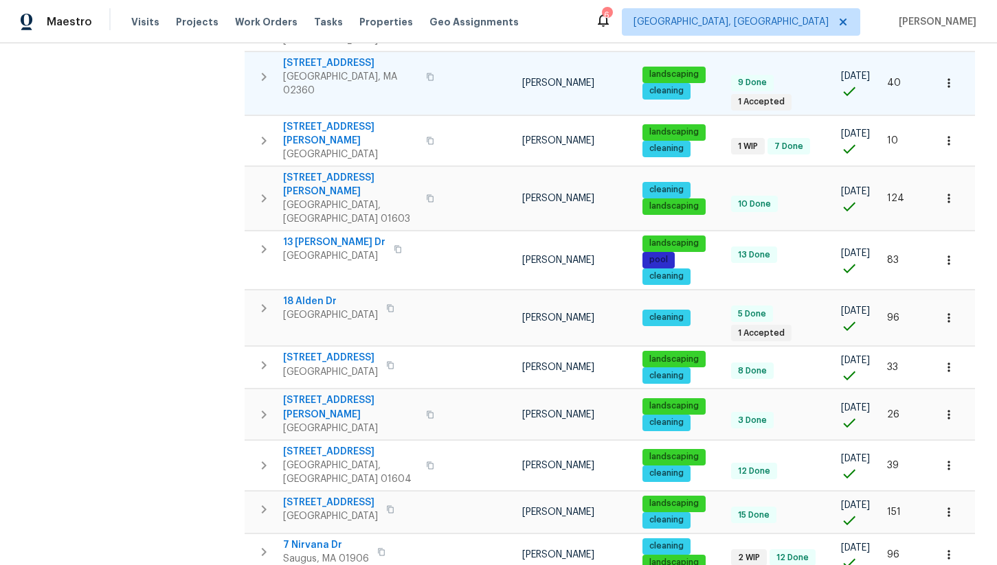
scroll to position [544, 0]
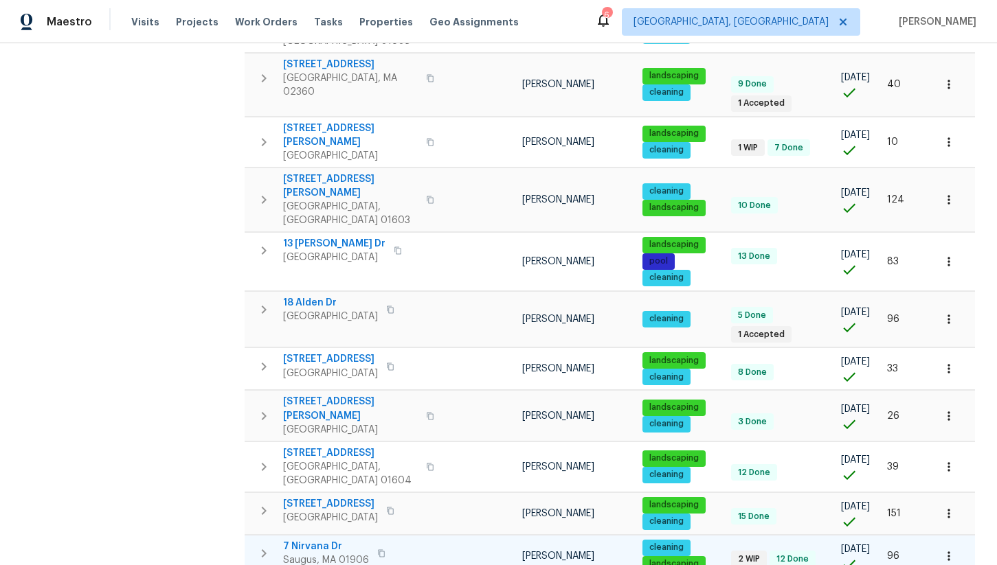
click at [311, 540] on span "7 Nirvana Dr" at bounding box center [326, 547] width 86 height 14
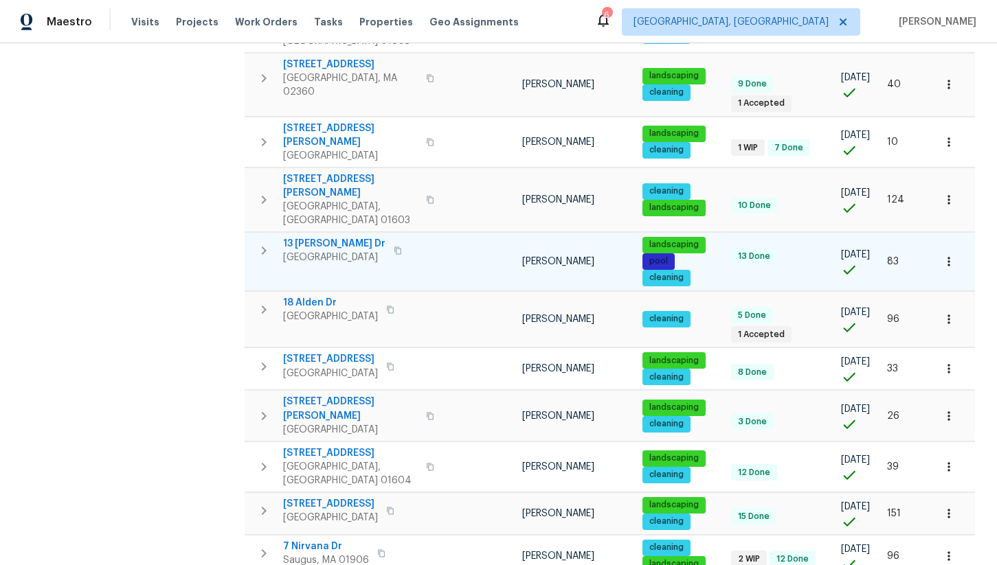
scroll to position [0, 0]
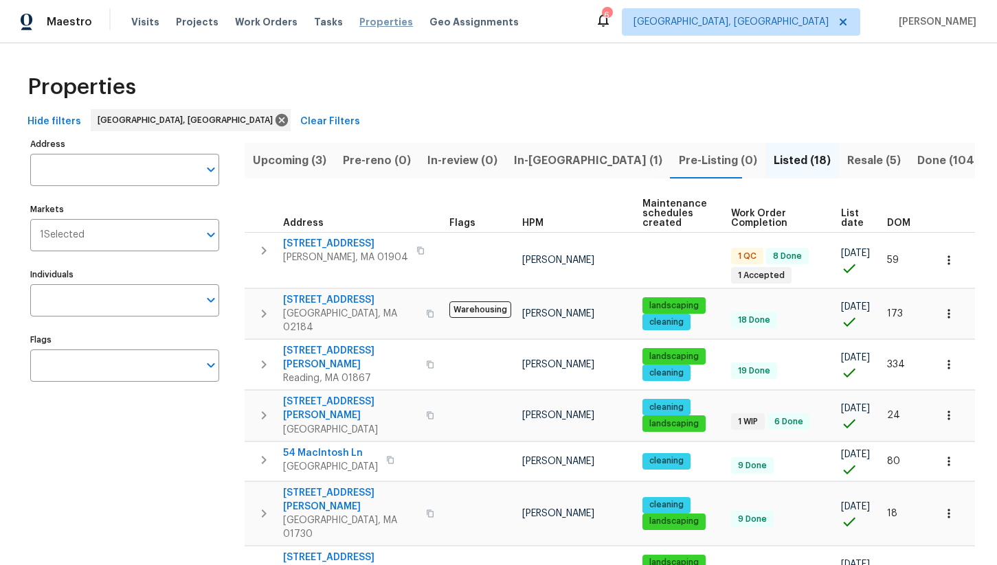
click at [359, 17] on span "Properties" at bounding box center [386, 22] width 54 height 14
click at [359, 23] on span "Properties" at bounding box center [386, 22] width 54 height 14
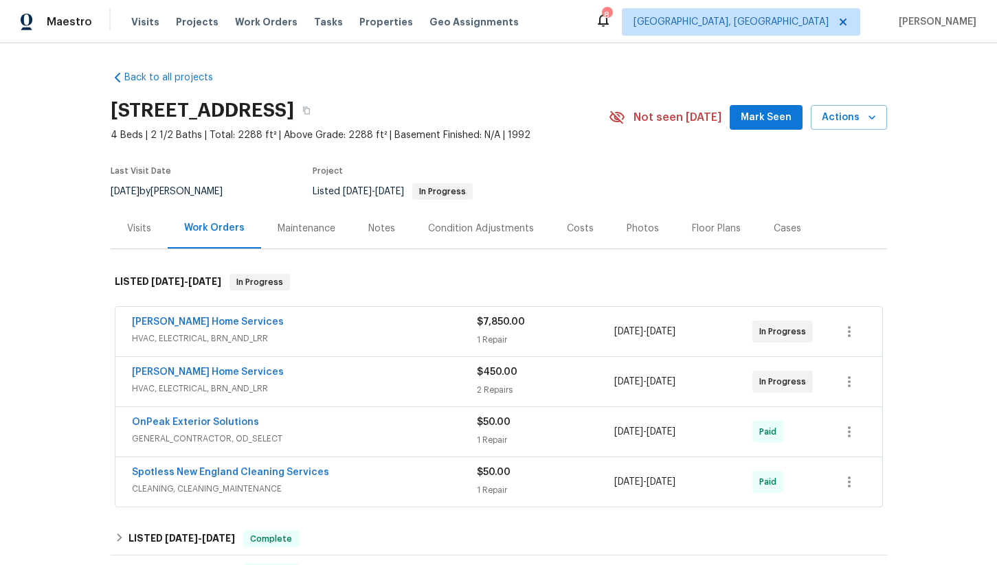
scroll to position [72, 0]
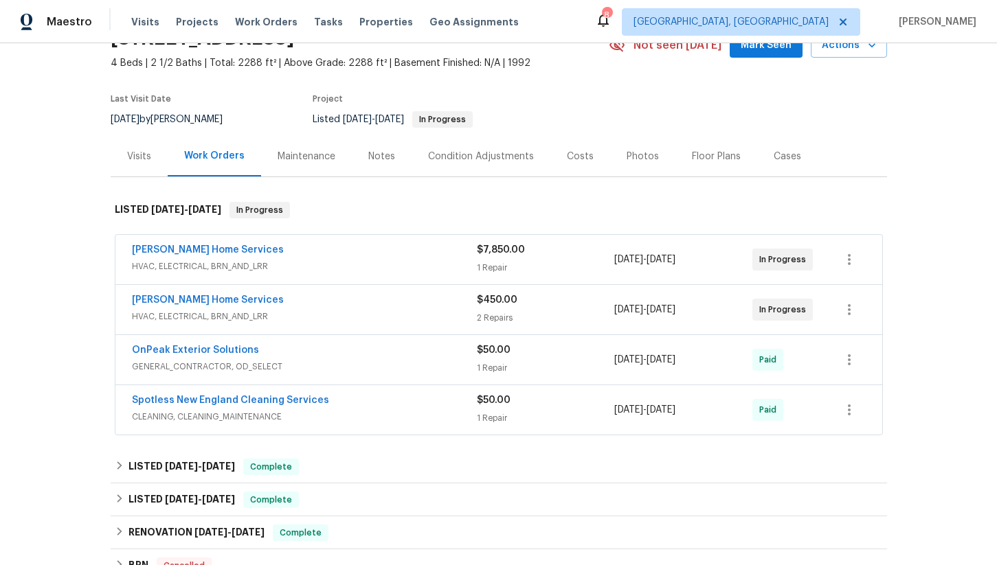
click at [81, 121] on div "Back to all projects [STREET_ADDRESS] 4 Beds | 2 1/2 Baths | Total: 2288 ft² | …" at bounding box center [498, 304] width 997 height 522
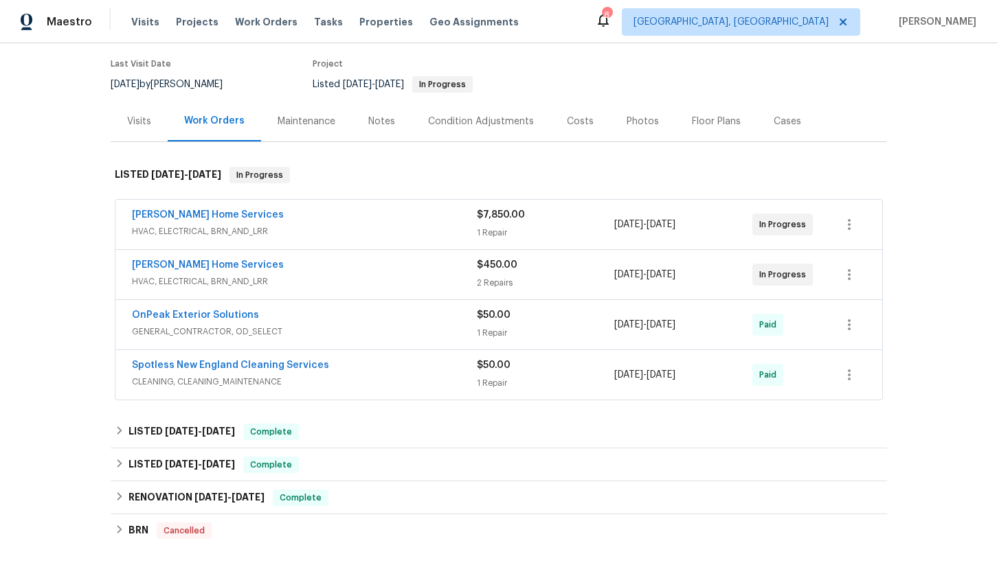
scroll to position [120, 0]
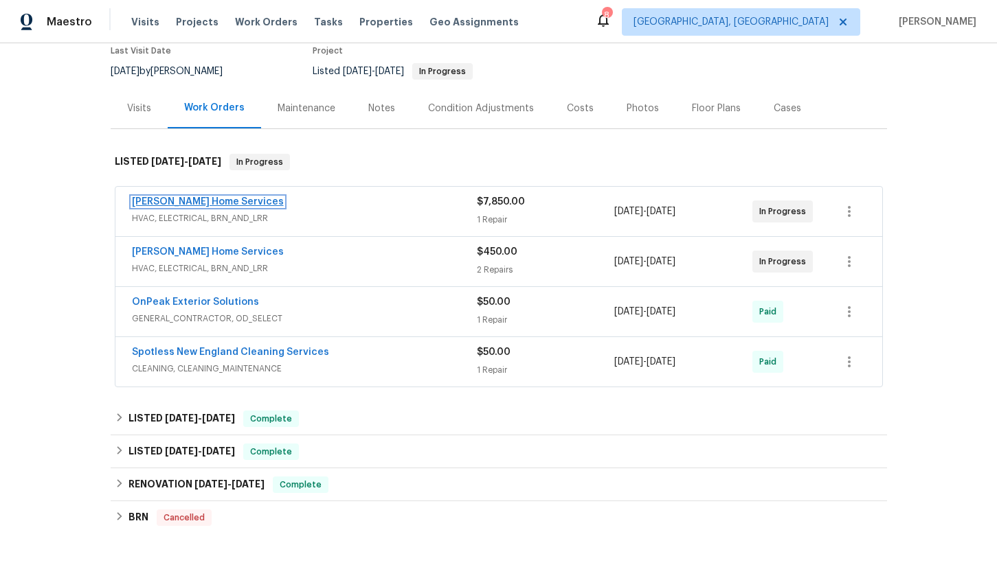
click at [182, 203] on link "[PERSON_NAME] Home Services" at bounding box center [208, 202] width 152 height 10
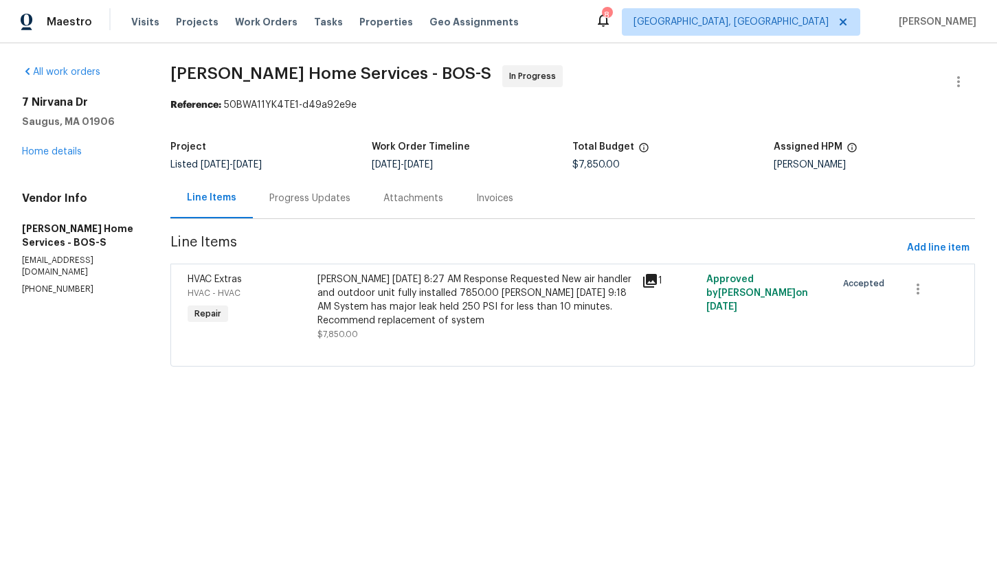
click at [322, 194] on div "Progress Updates" at bounding box center [309, 199] width 81 height 14
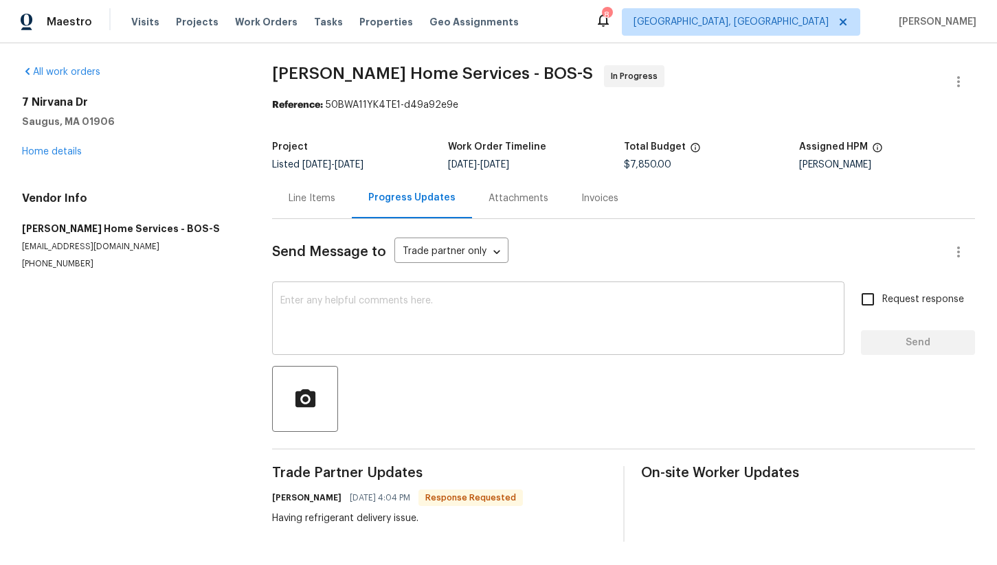
click at [361, 316] on textarea at bounding box center [558, 320] width 556 height 48
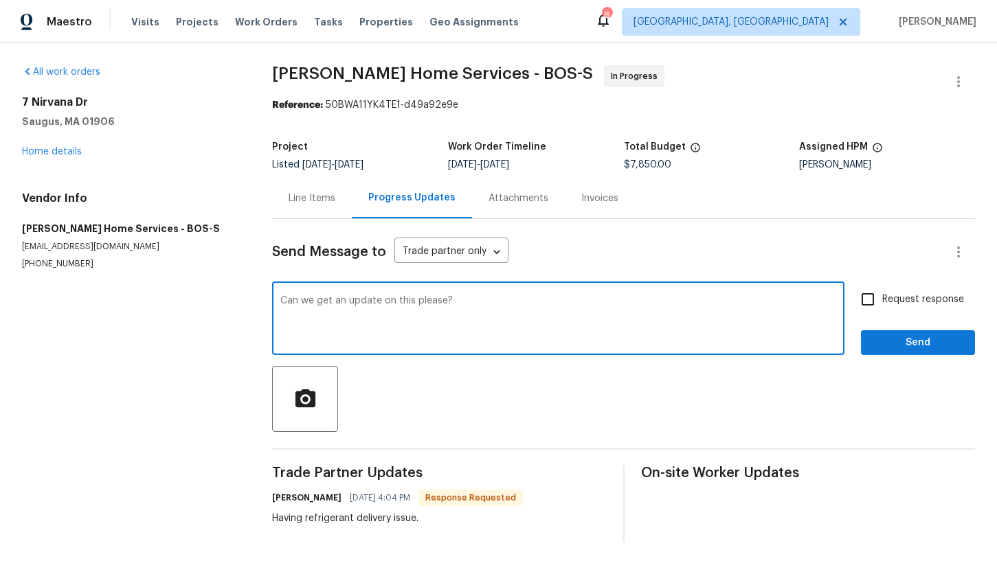
type textarea "Can we get an update on this please?"
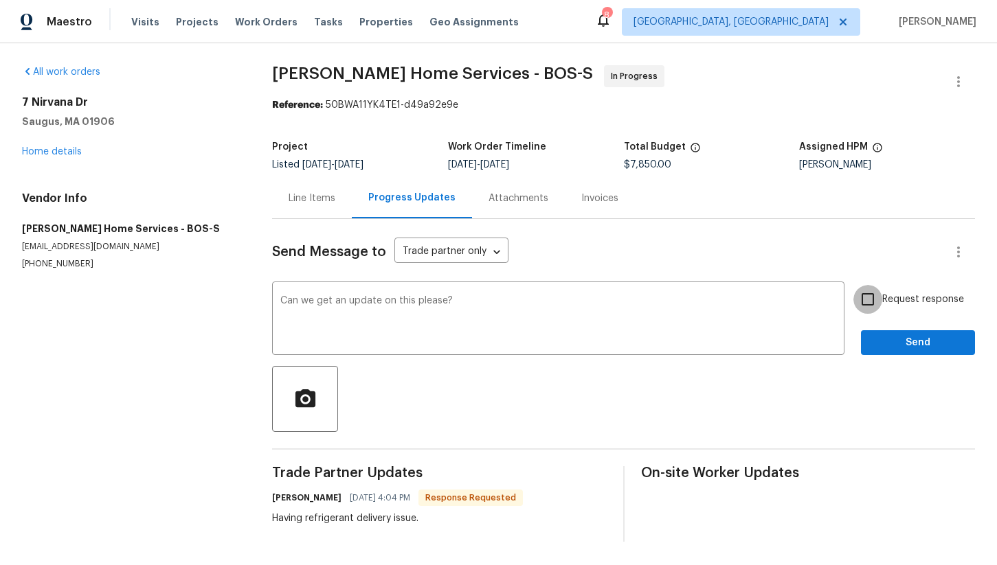
click at [872, 295] on input "Request response" at bounding box center [867, 299] width 29 height 29
checkbox input "true"
click at [890, 341] on span "Send" at bounding box center [918, 343] width 92 height 17
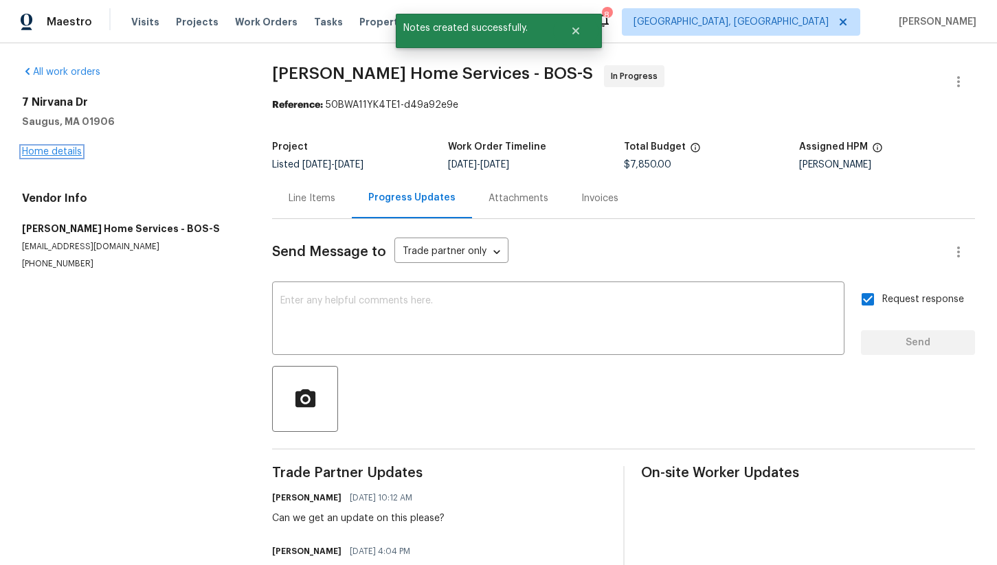
click at [60, 155] on link "Home details" at bounding box center [52, 152] width 60 height 10
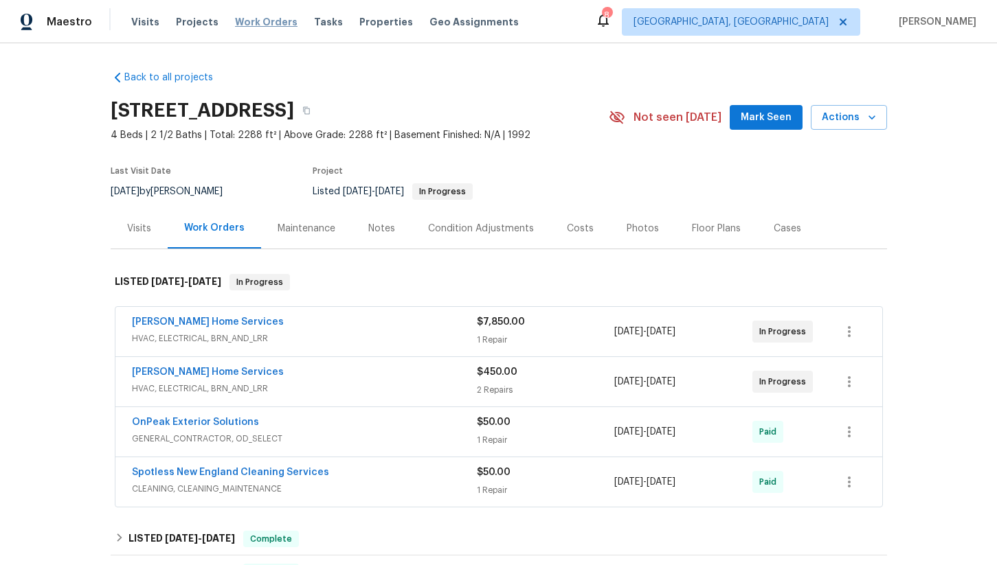
click at [251, 21] on span "Work Orders" at bounding box center [266, 22] width 63 height 14
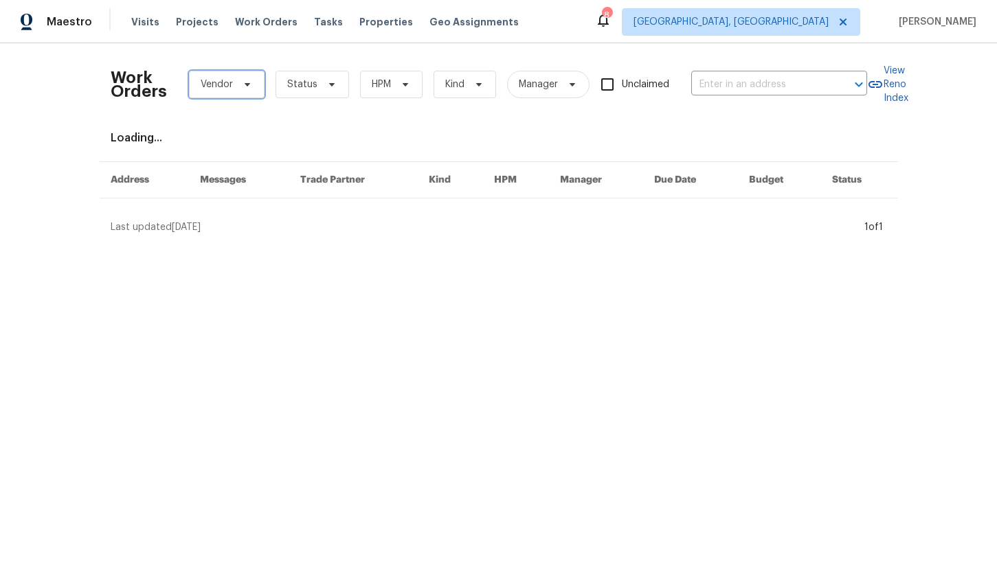
click at [236, 89] on span "Vendor" at bounding box center [227, 84] width 76 height 27
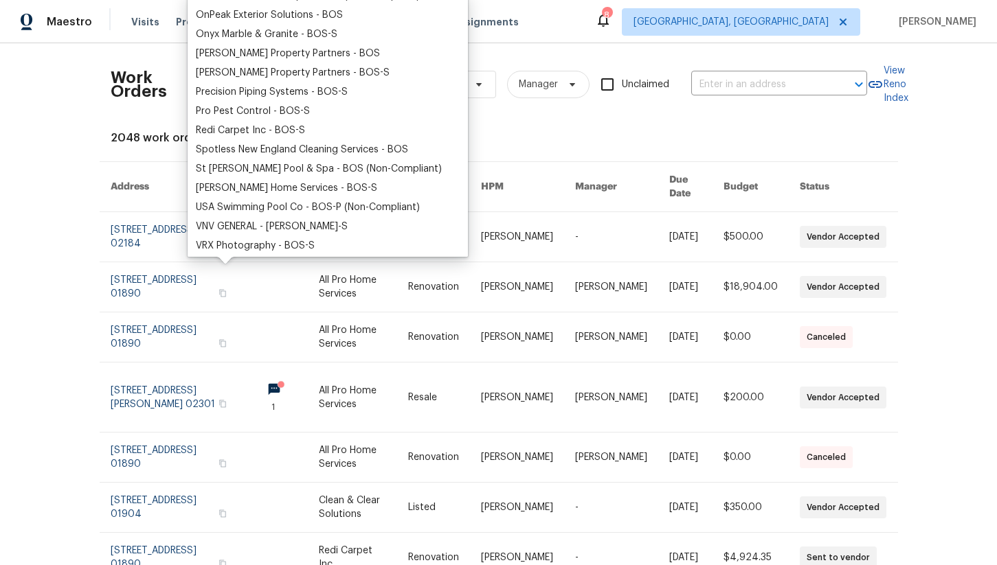
scroll to position [243, 0]
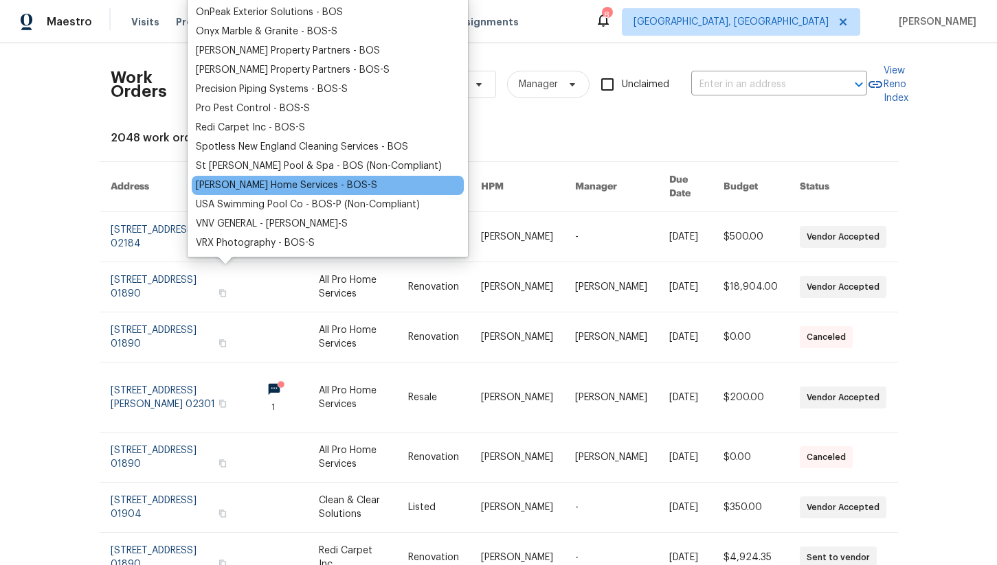
click at [257, 183] on div "[PERSON_NAME] Home Services - BOS-S" at bounding box center [286, 186] width 181 height 14
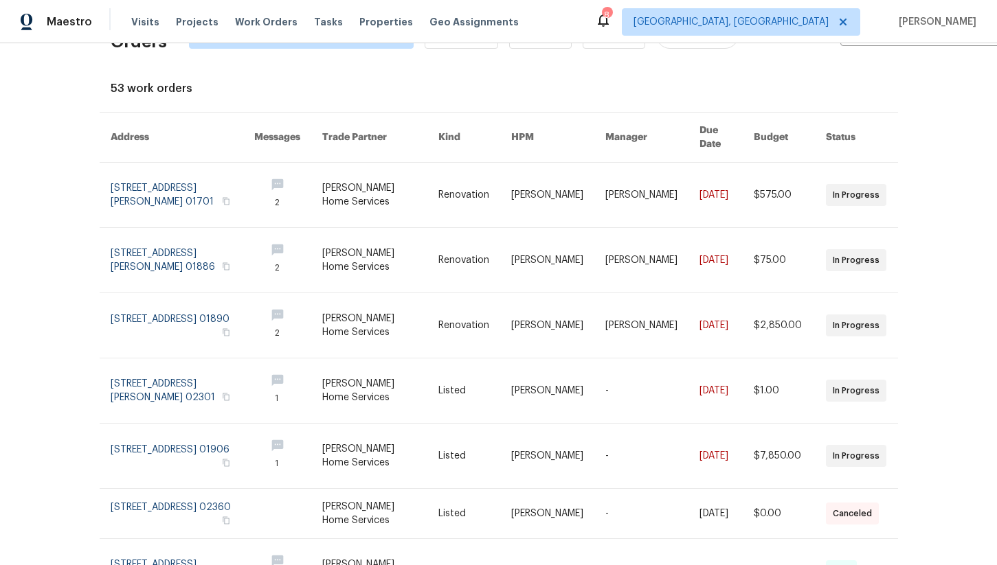
scroll to position [31, 0]
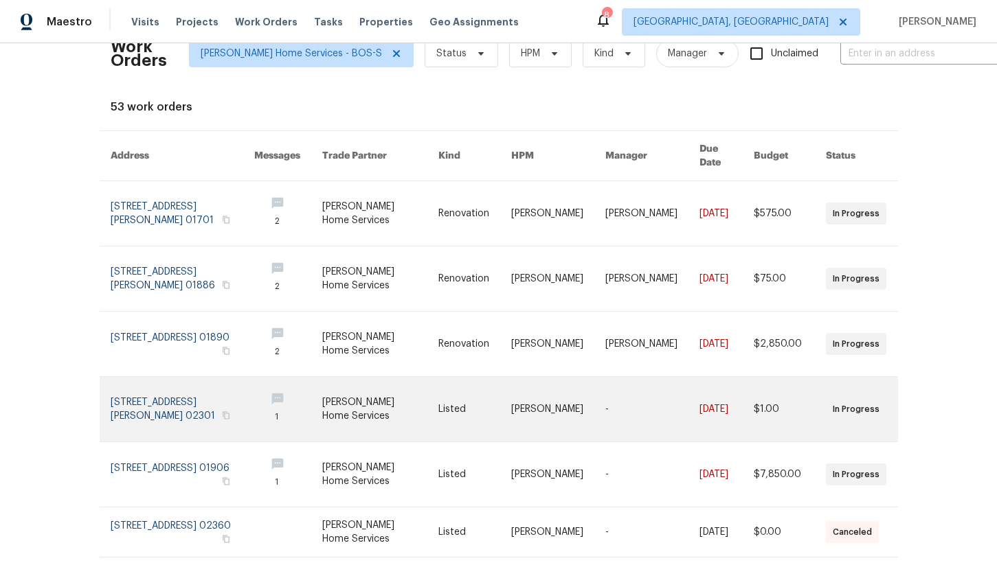
click at [196, 395] on link at bounding box center [183, 409] width 144 height 65
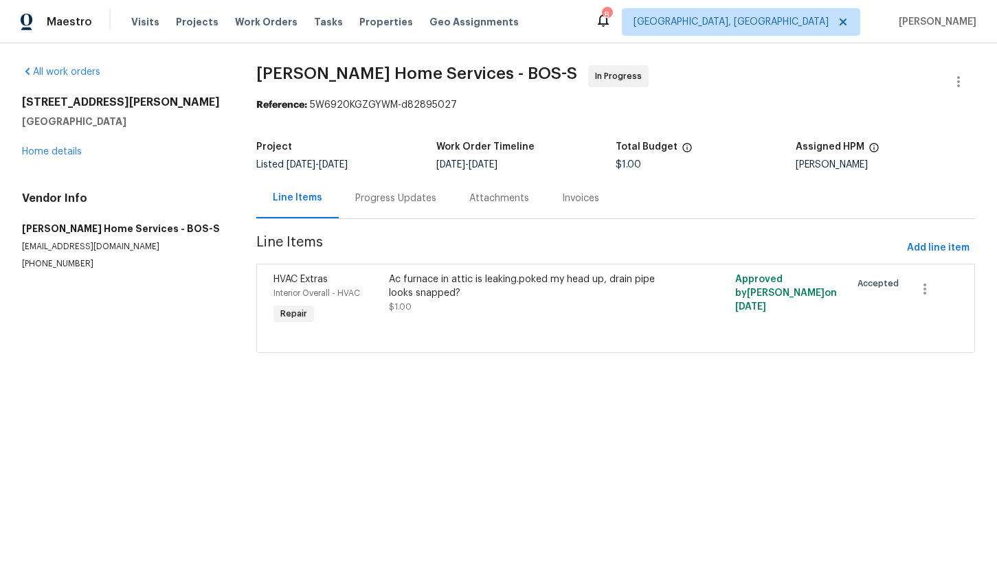
click at [394, 205] on div "Progress Updates" at bounding box center [396, 198] width 114 height 41
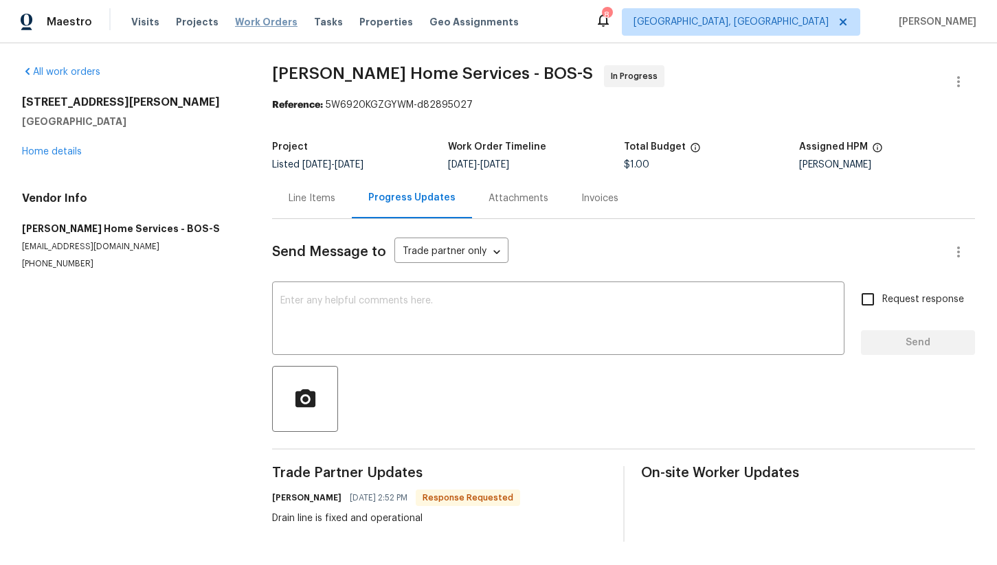
click at [254, 19] on span "Work Orders" at bounding box center [266, 22] width 63 height 14
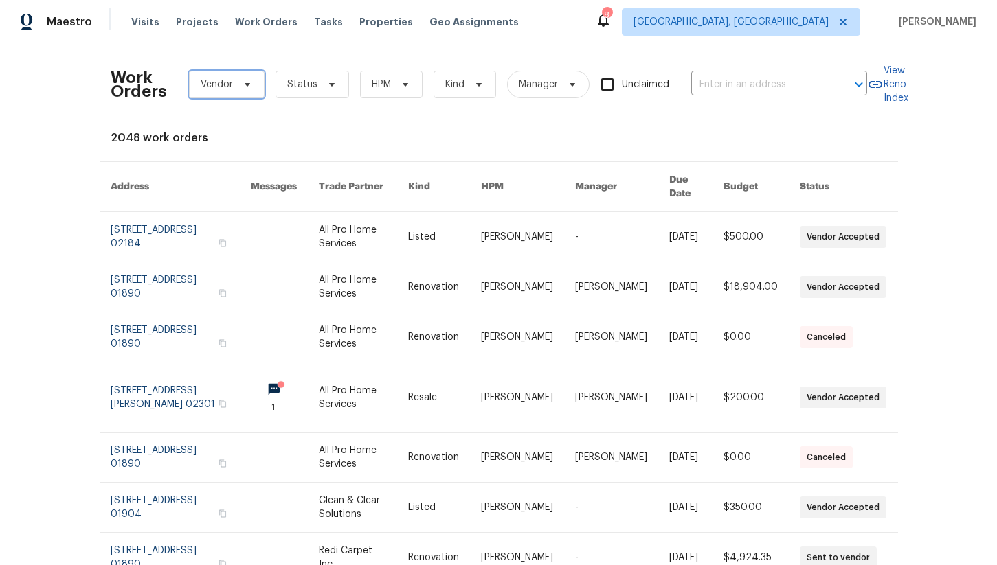
click at [234, 71] on span "Vendor" at bounding box center [227, 84] width 76 height 27
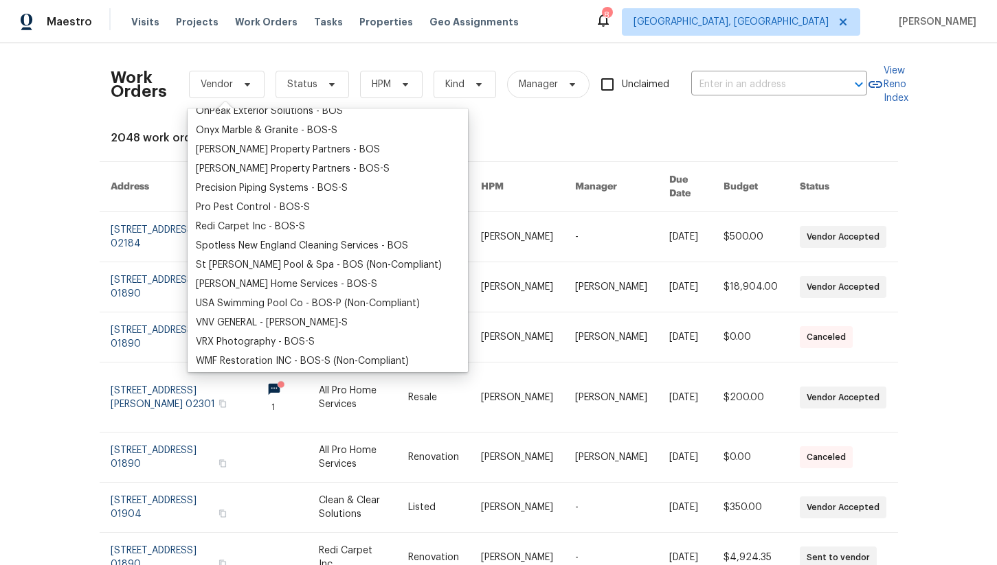
scroll to position [264, 0]
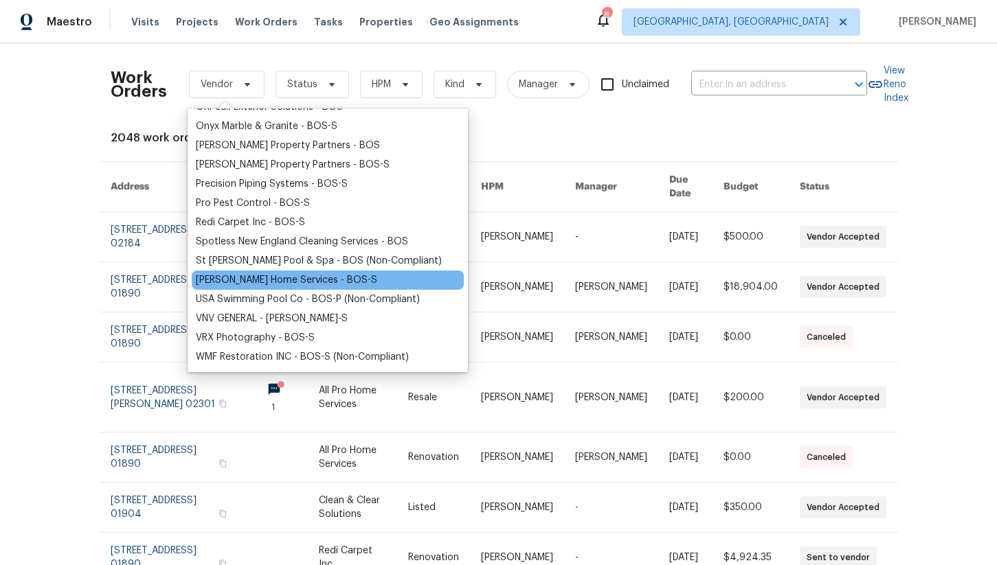
click at [249, 282] on div "[PERSON_NAME] Home Services - BOS-S" at bounding box center [286, 280] width 181 height 14
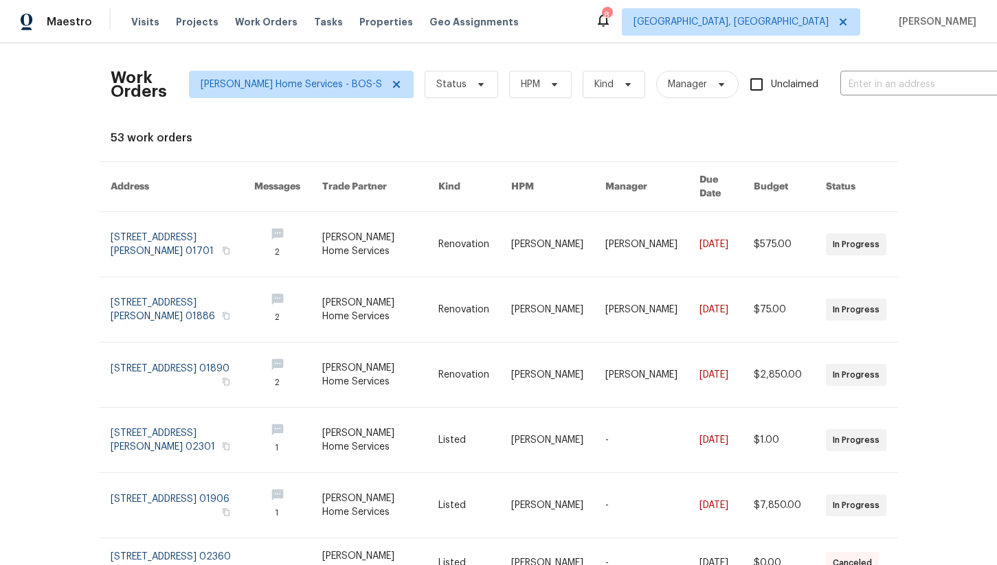
scroll to position [30, 0]
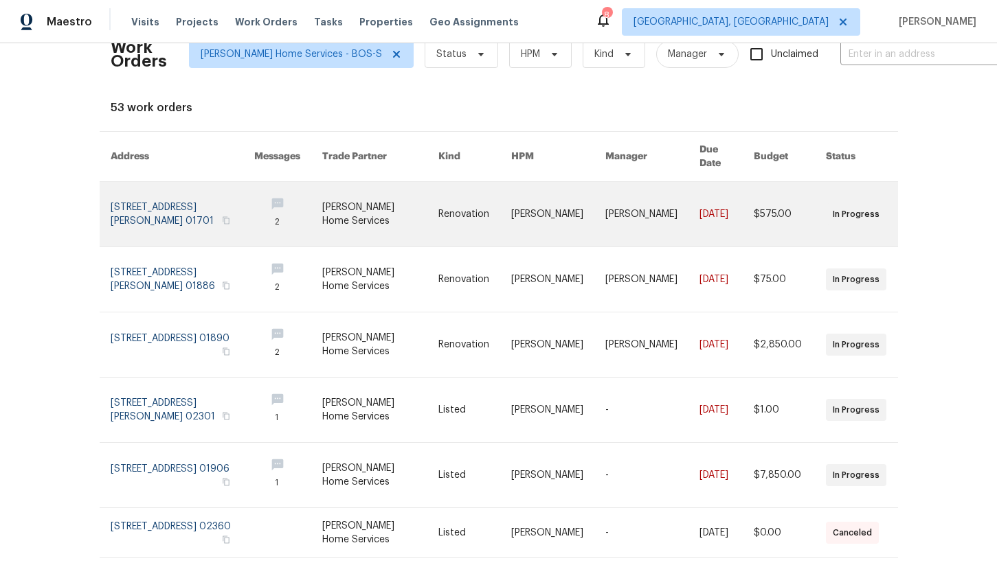
click at [146, 201] on link at bounding box center [183, 214] width 144 height 65
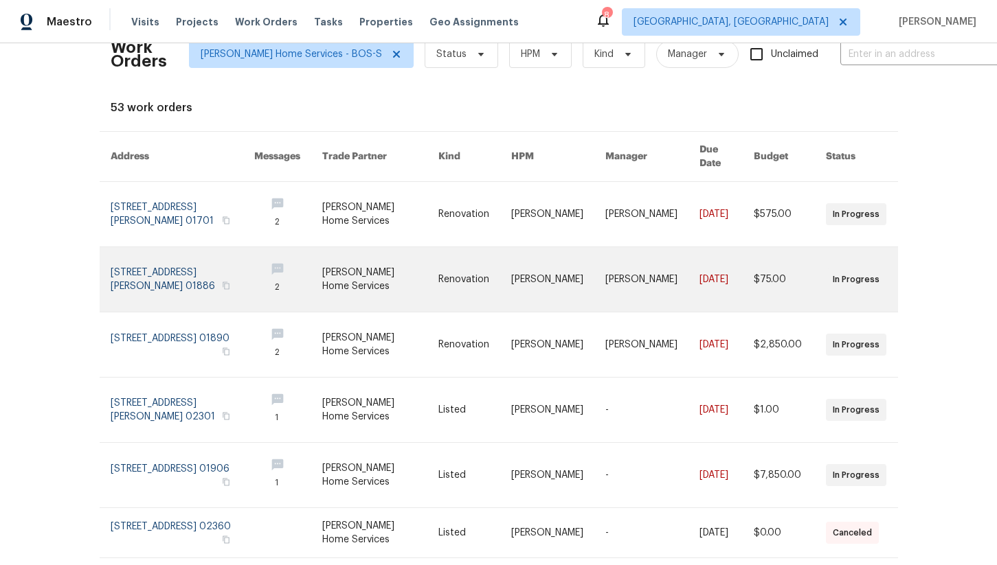
click at [167, 261] on link at bounding box center [183, 279] width 144 height 65
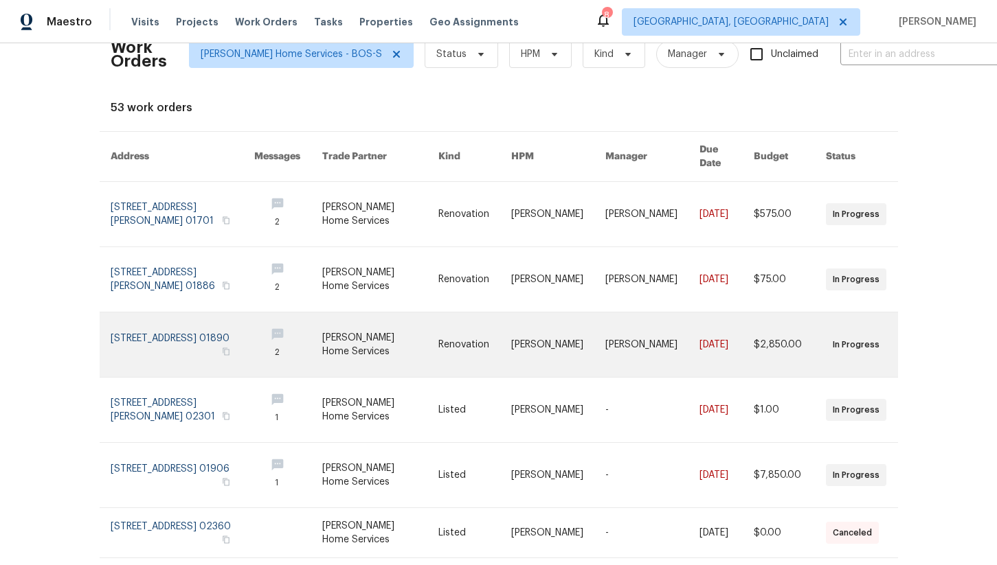
click at [179, 331] on link at bounding box center [183, 345] width 144 height 65
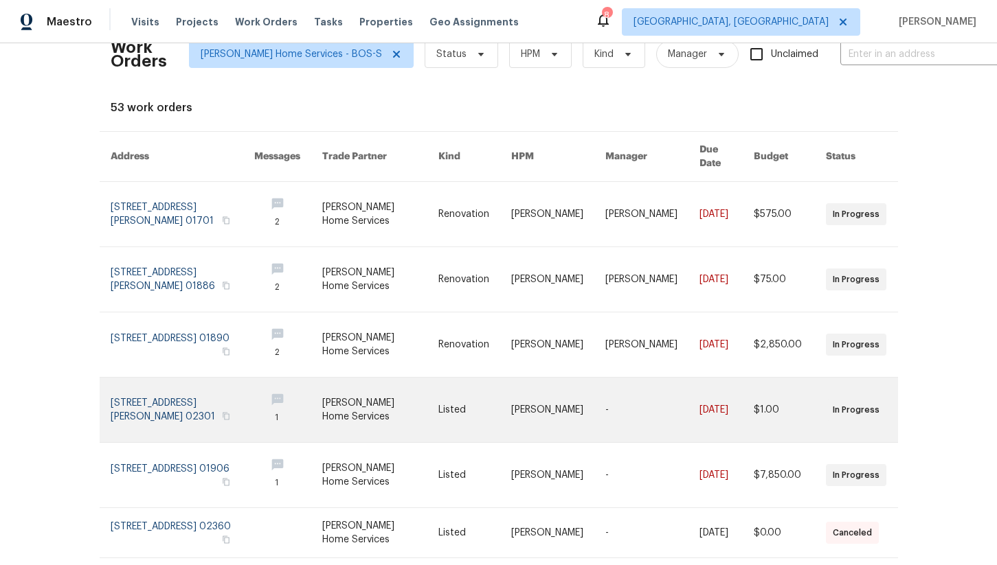
click at [178, 401] on link at bounding box center [183, 410] width 144 height 65
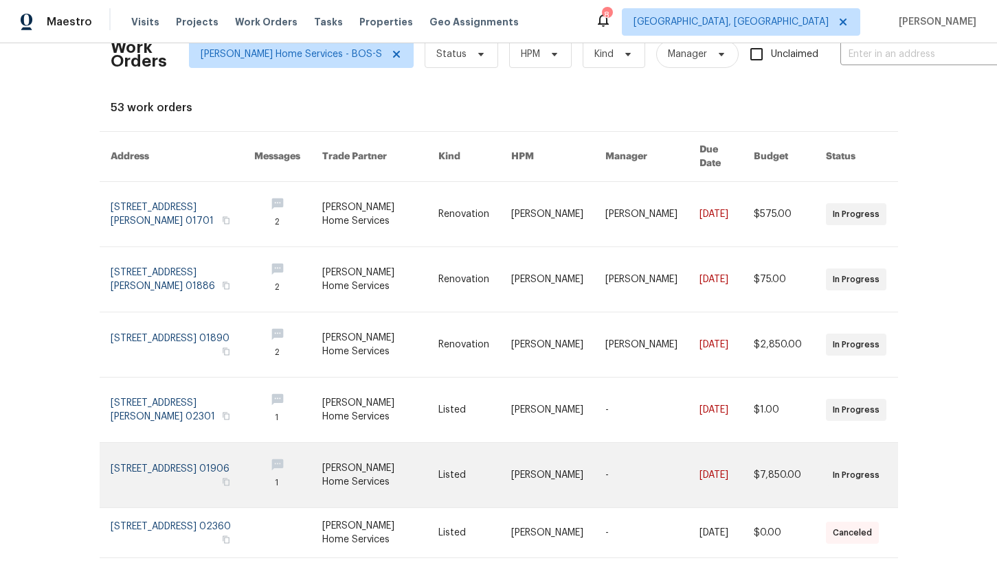
click at [179, 458] on link at bounding box center [183, 475] width 144 height 65
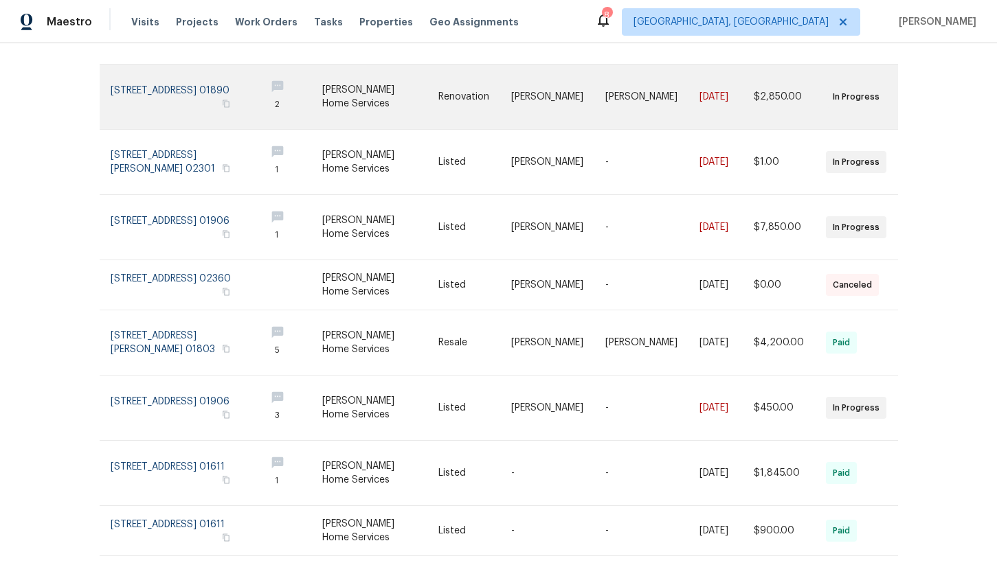
scroll to position [300, 0]
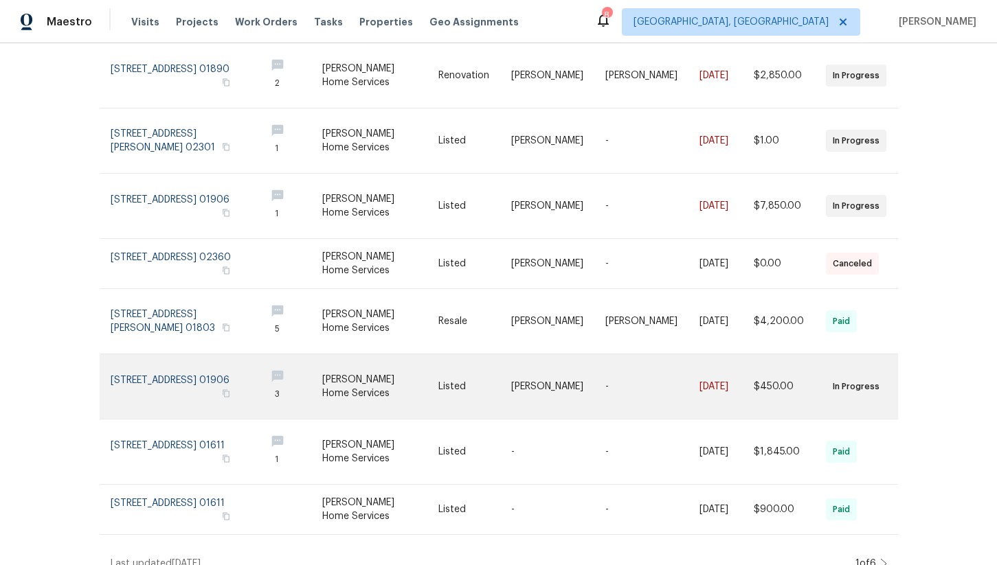
click at [179, 368] on link at bounding box center [183, 387] width 144 height 65
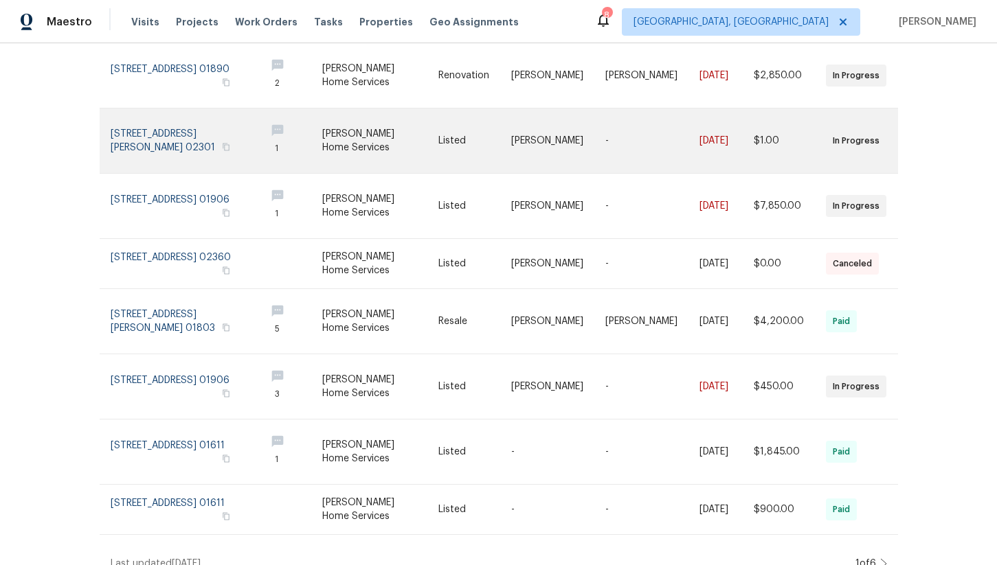
scroll to position [0, 0]
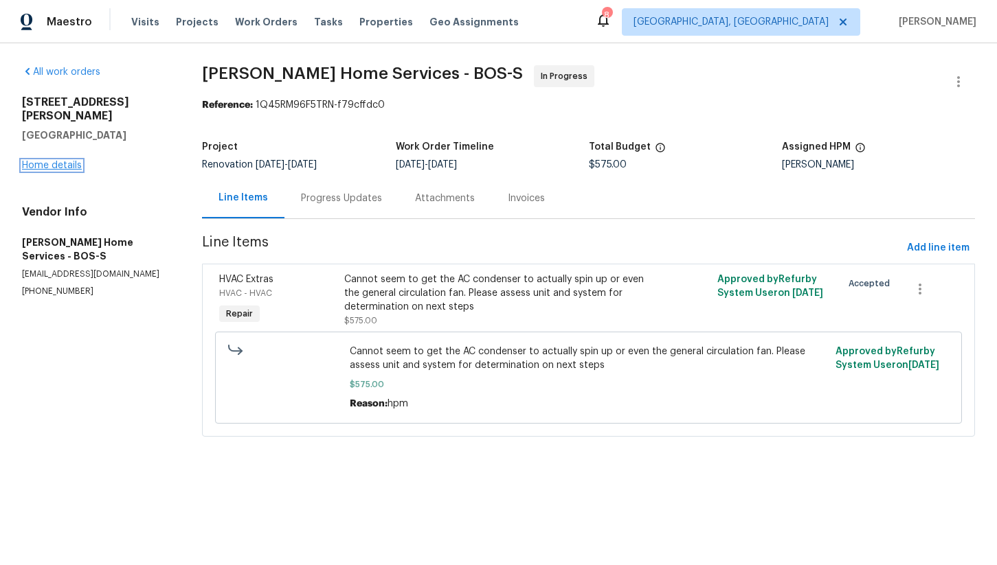
click at [67, 161] on link "Home details" at bounding box center [52, 166] width 60 height 10
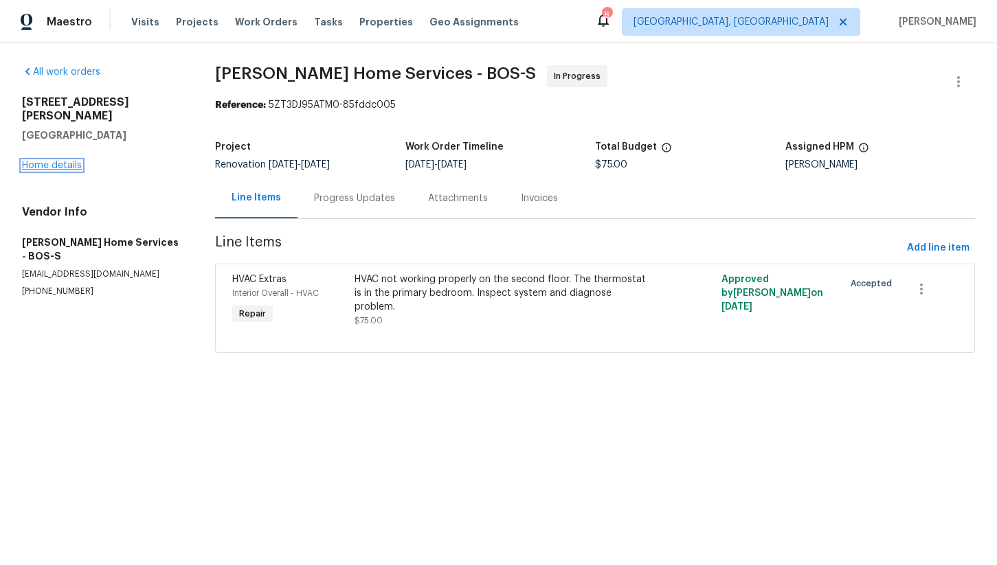
click at [56, 161] on link "Home details" at bounding box center [52, 166] width 60 height 10
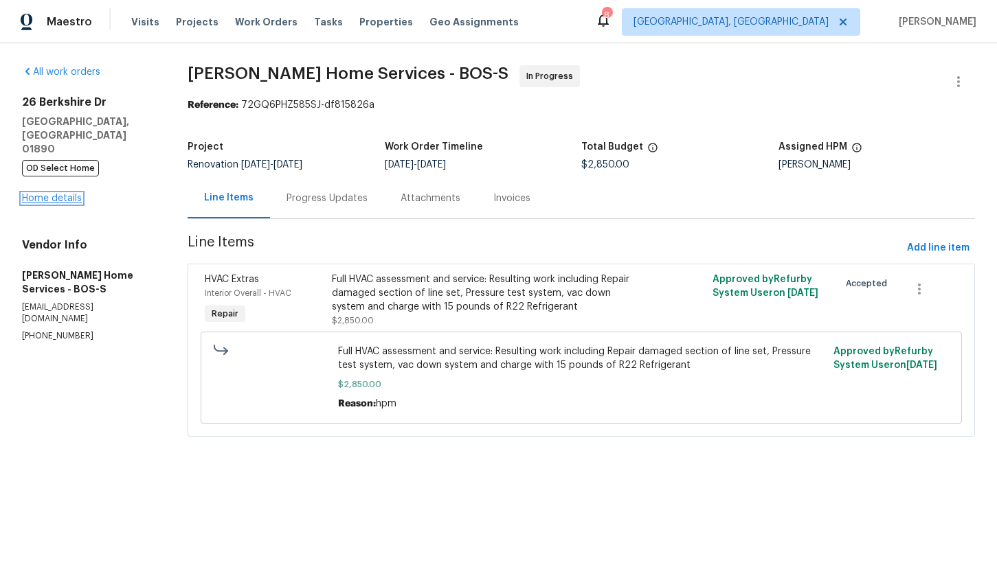
click at [61, 194] on link "Home details" at bounding box center [52, 199] width 60 height 10
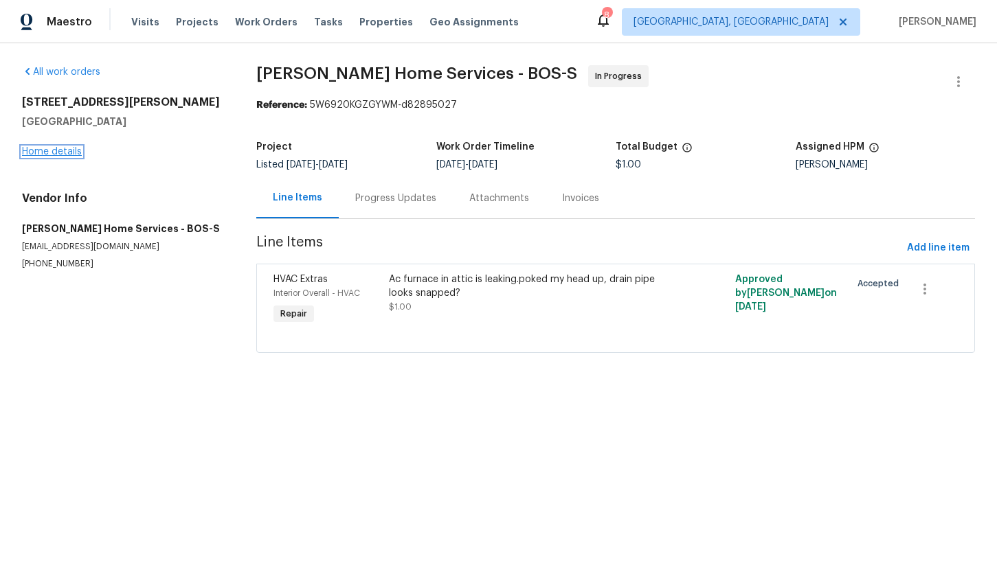
click at [71, 153] on link "Home details" at bounding box center [52, 152] width 60 height 10
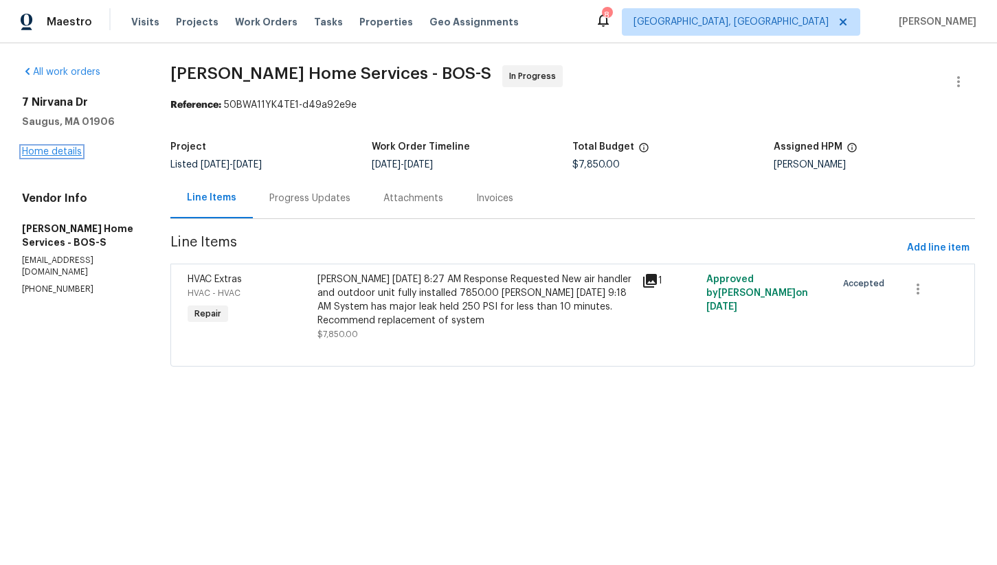
click at [55, 153] on link "Home details" at bounding box center [52, 152] width 60 height 10
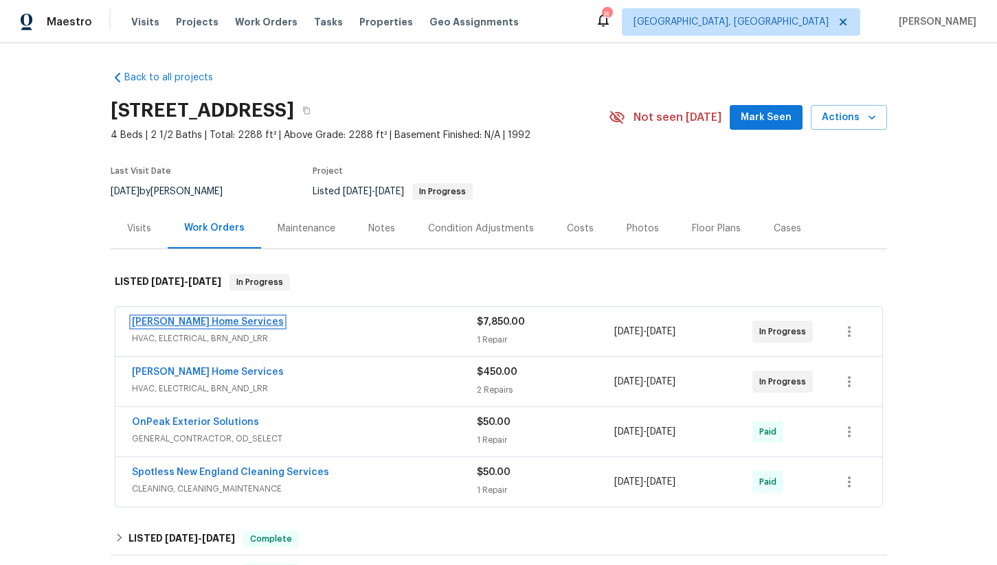
click at [196, 320] on link "[PERSON_NAME] Home Services" at bounding box center [208, 322] width 152 height 10
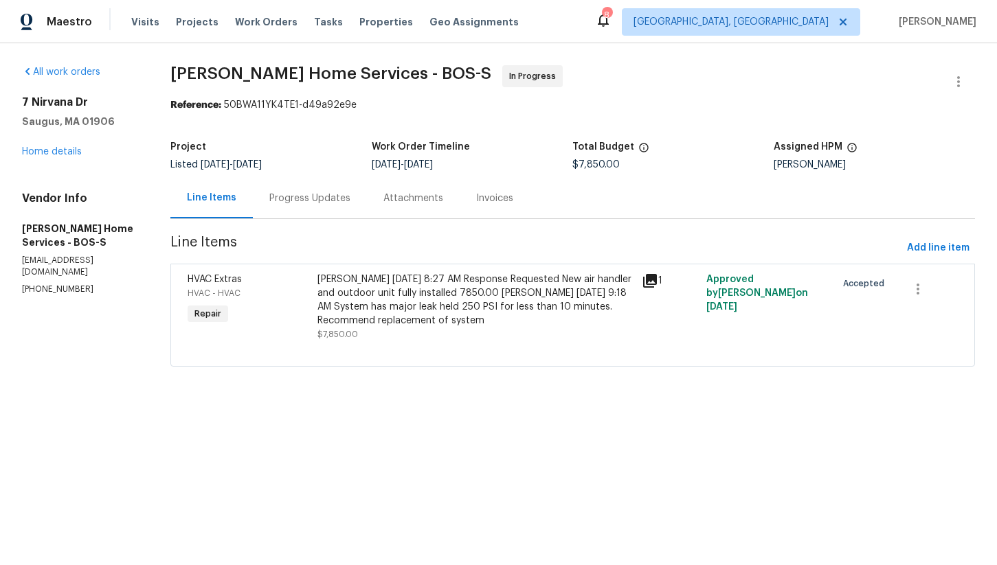
click at [398, 302] on div "[PERSON_NAME] [DATE] 8:27 AM Response Requested New air handler and outdoor uni…" at bounding box center [475, 300] width 316 height 55
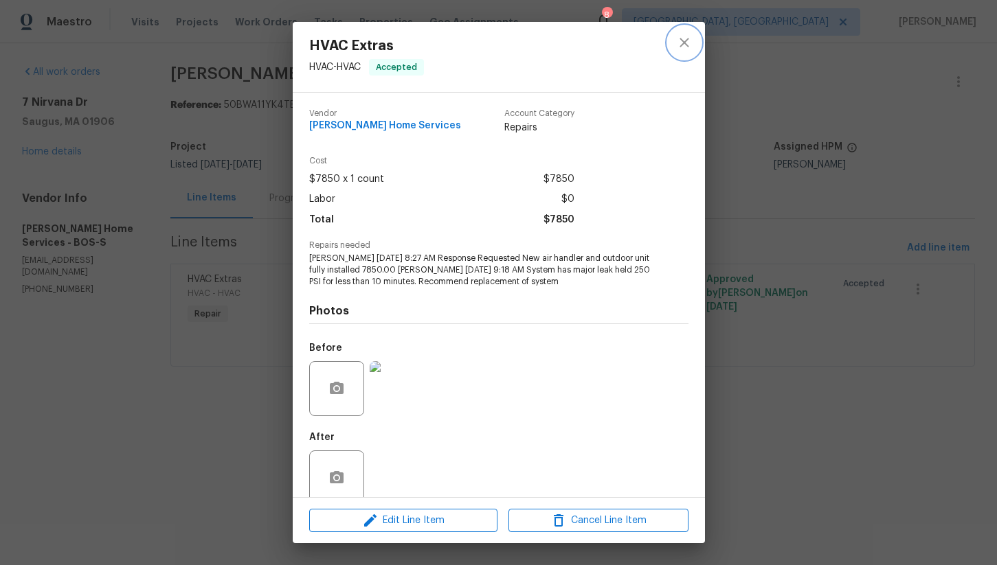
click at [680, 38] on icon "close" at bounding box center [684, 42] width 16 height 16
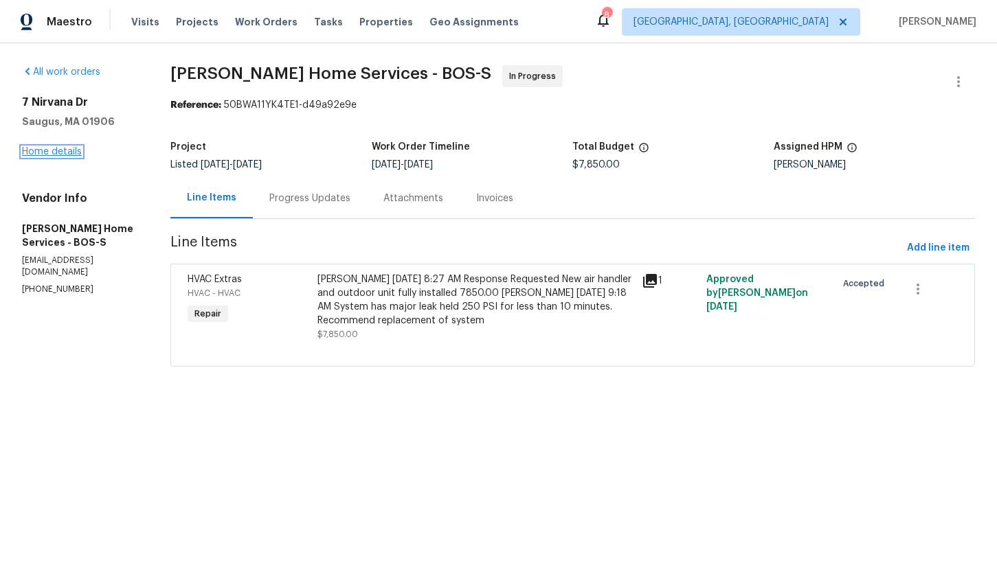
click at [44, 151] on link "Home details" at bounding box center [52, 152] width 60 height 10
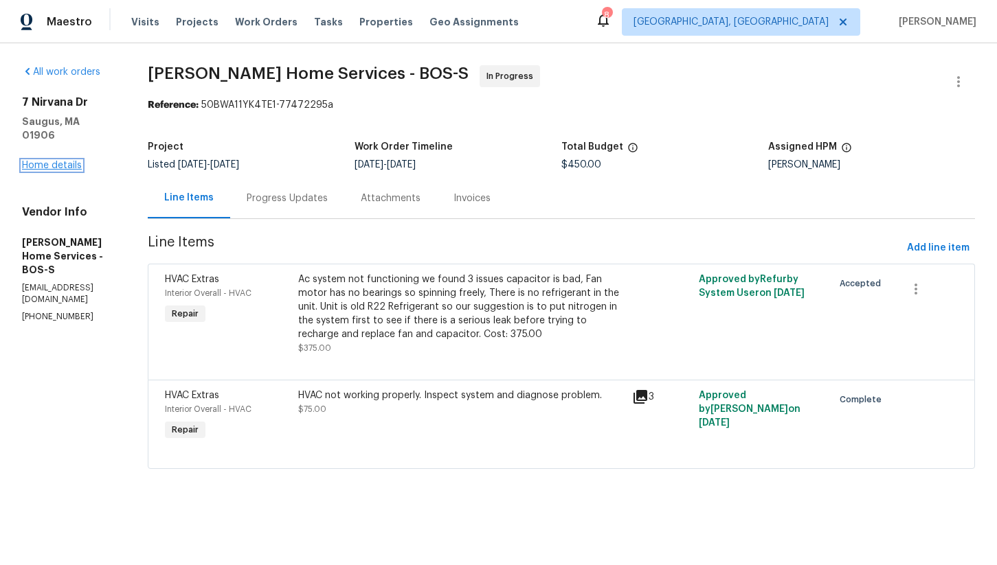
click at [60, 161] on link "Home details" at bounding box center [52, 166] width 60 height 10
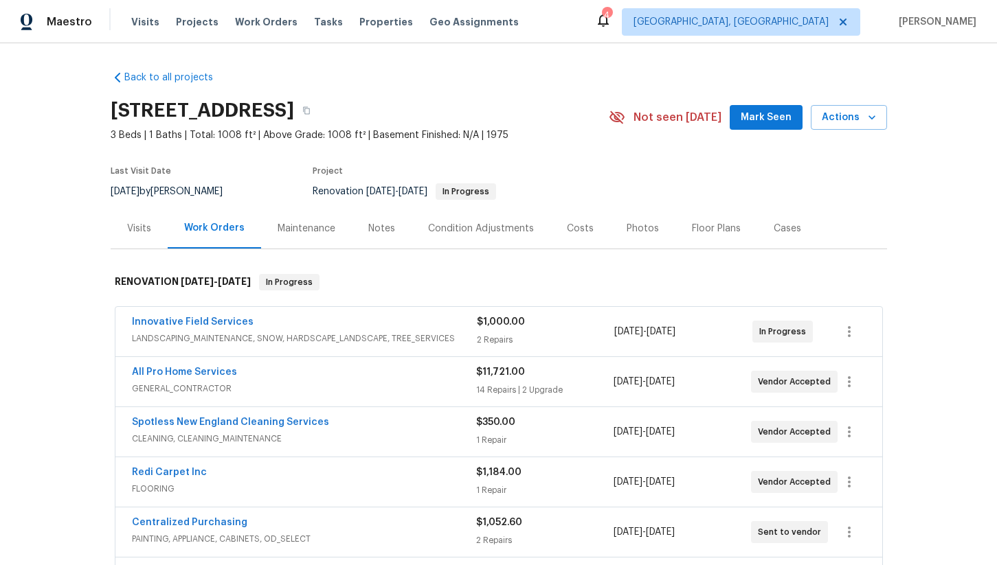
scroll to position [15, 0]
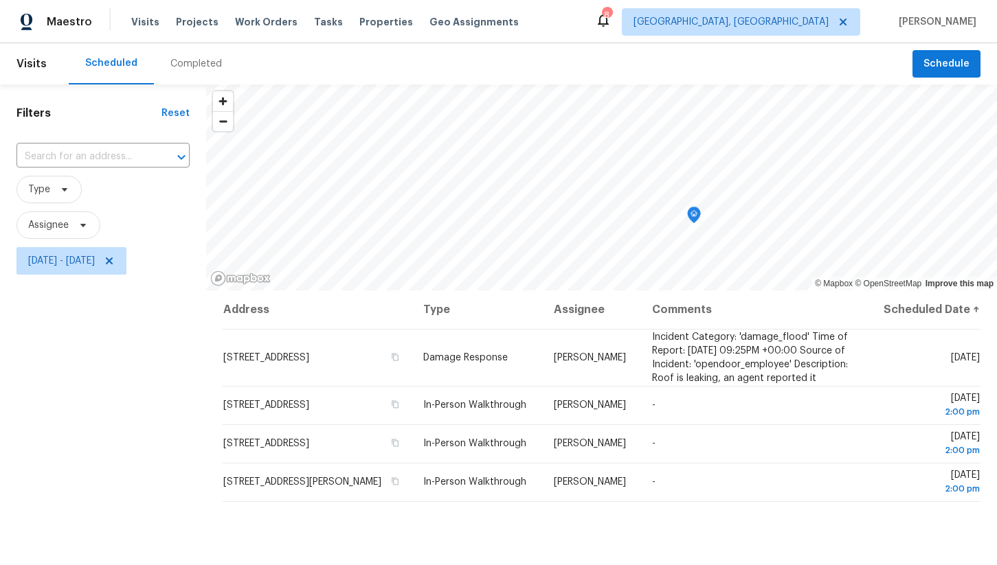
scroll to position [60, 0]
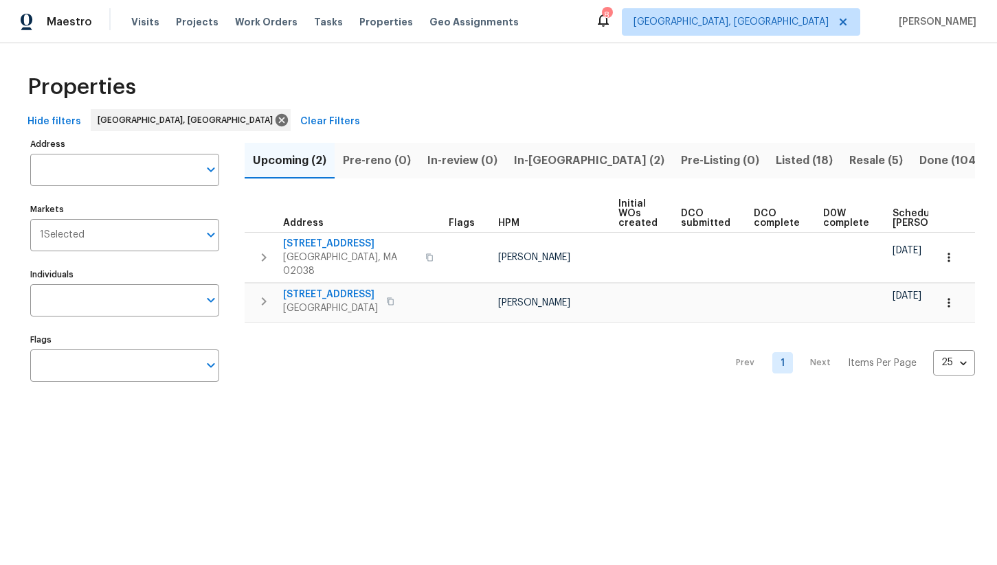
click at [849, 159] on span "Resale (5)" at bounding box center [876, 160] width 54 height 19
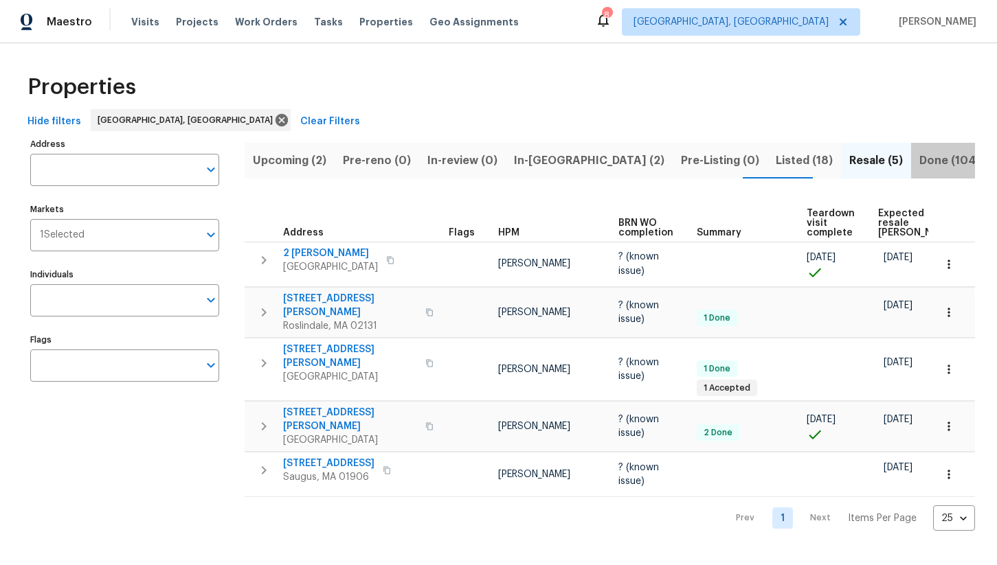
click at [919, 159] on span "Done (104)" at bounding box center [949, 160] width 61 height 19
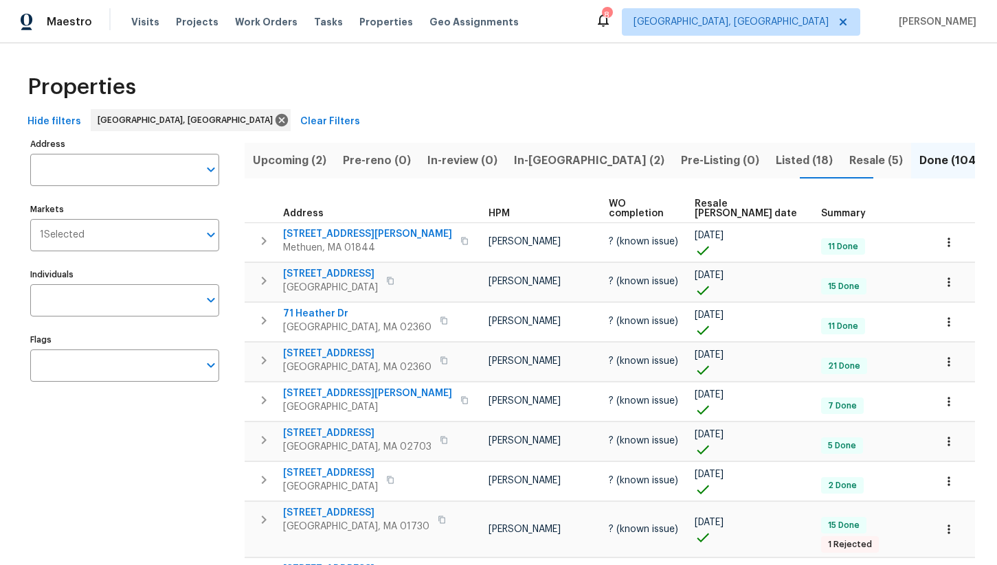
click at [721, 206] on span "Resale [PERSON_NAME] date" at bounding box center [746, 208] width 103 height 19
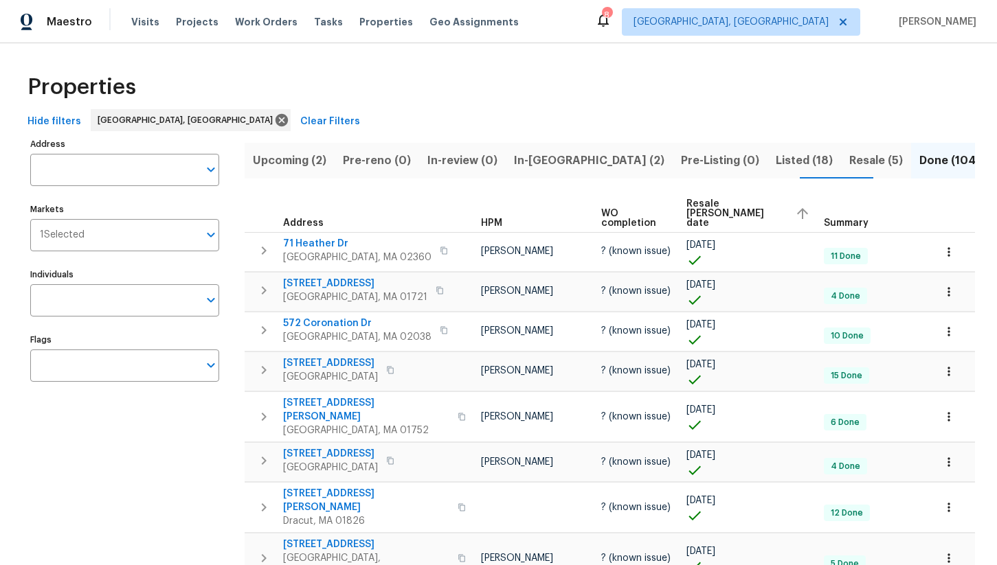
click at [711, 206] on span "Resale [PERSON_NAME] date" at bounding box center [735, 213] width 98 height 29
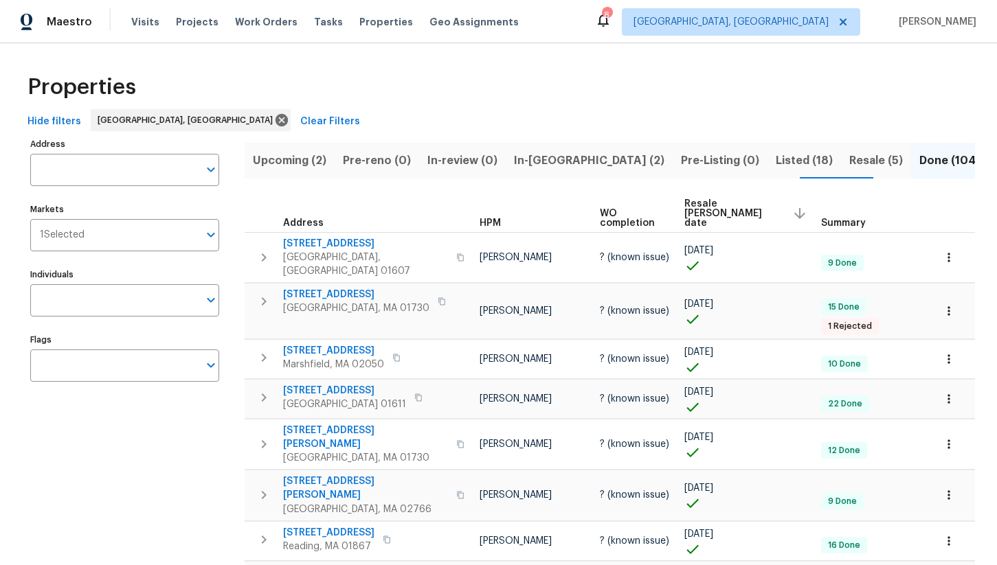
click at [849, 164] on span "Resale (5)" at bounding box center [876, 160] width 54 height 19
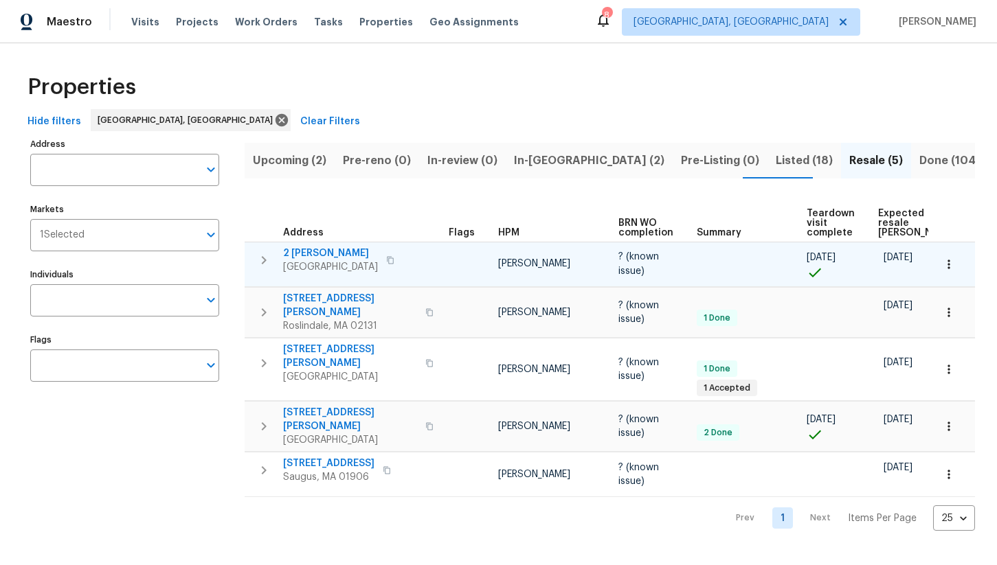
scroll to position [0, 76]
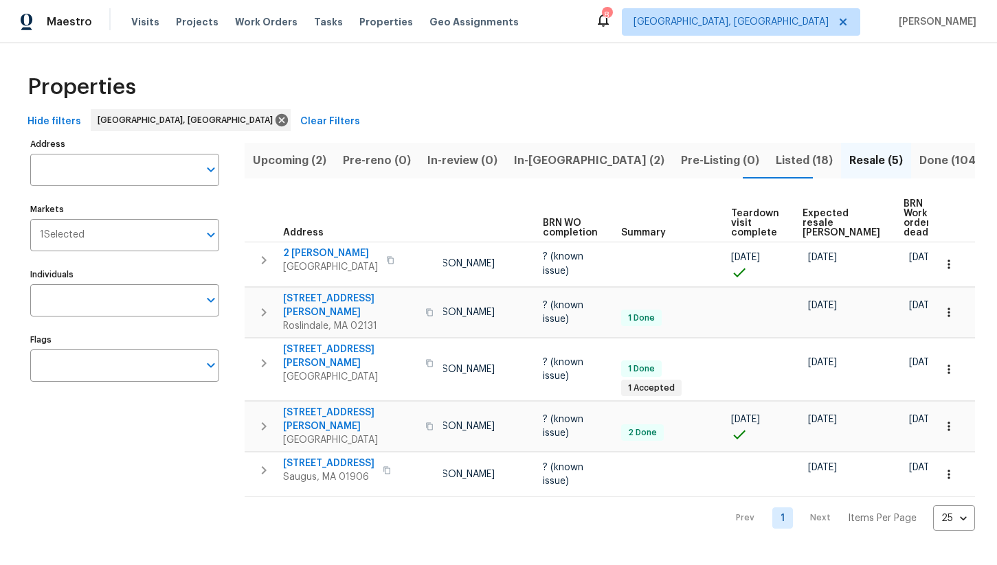
click at [806, 212] on span "Expected resale [PERSON_NAME]" at bounding box center [841, 223] width 78 height 29
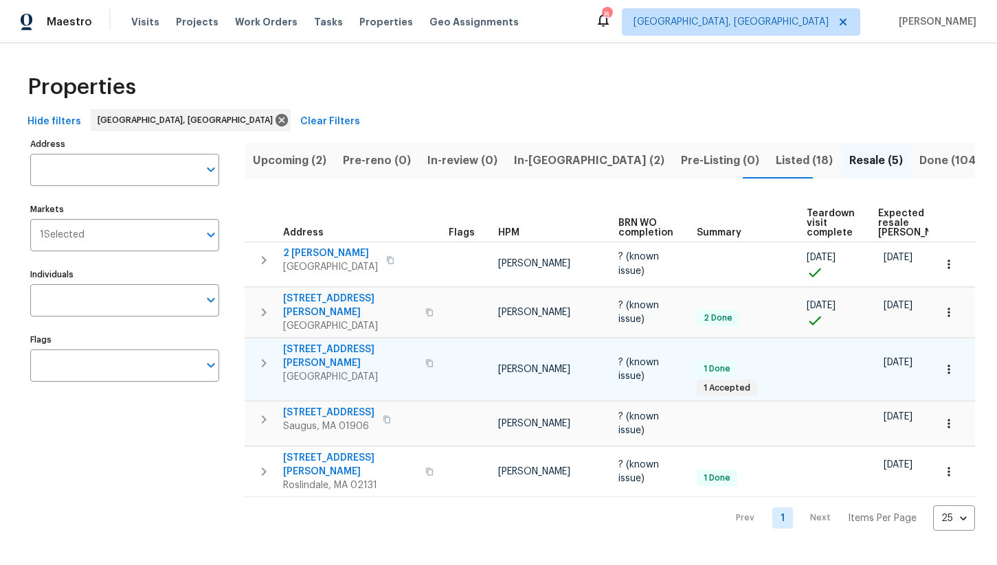
scroll to position [0, 100]
